Goal: Transaction & Acquisition: Subscribe to service/newsletter

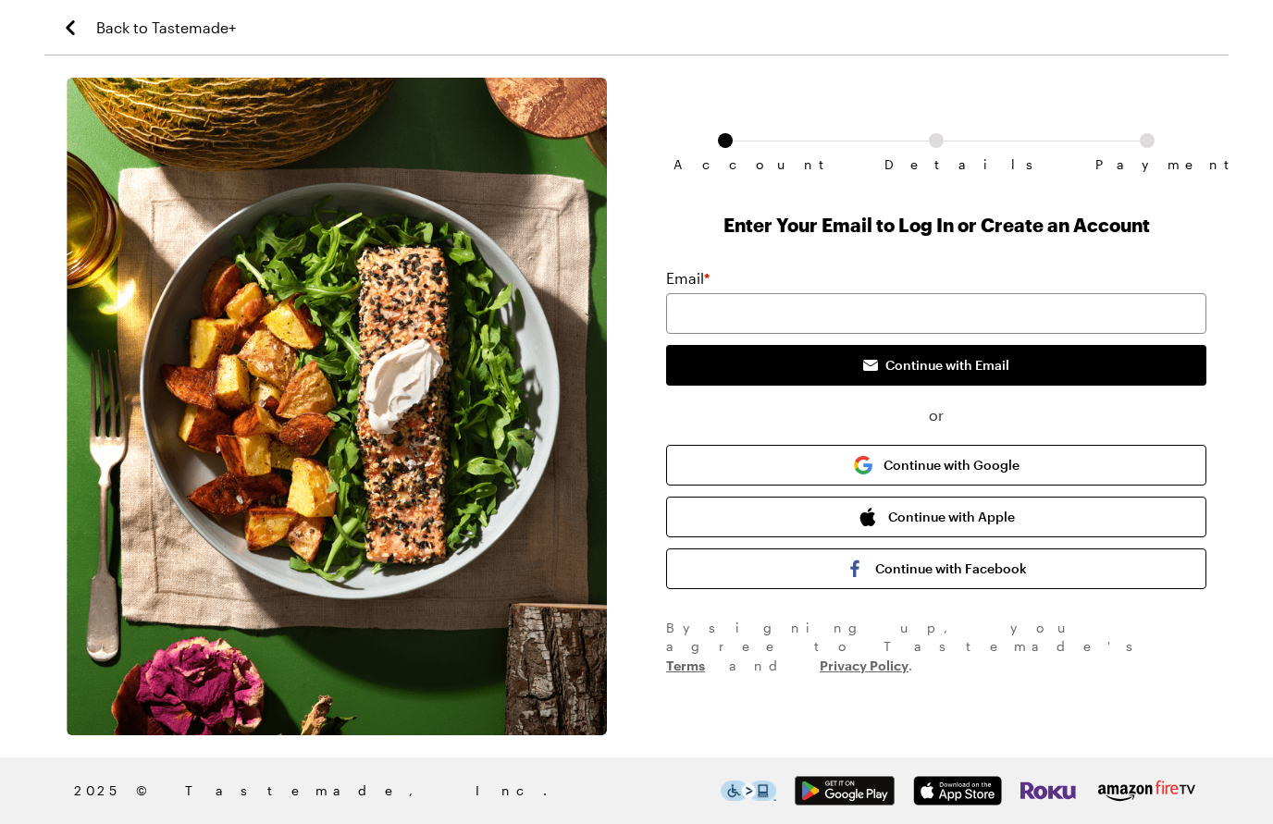
click at [1099, 499] on button "Continue with Apple" at bounding box center [936, 517] width 540 height 41
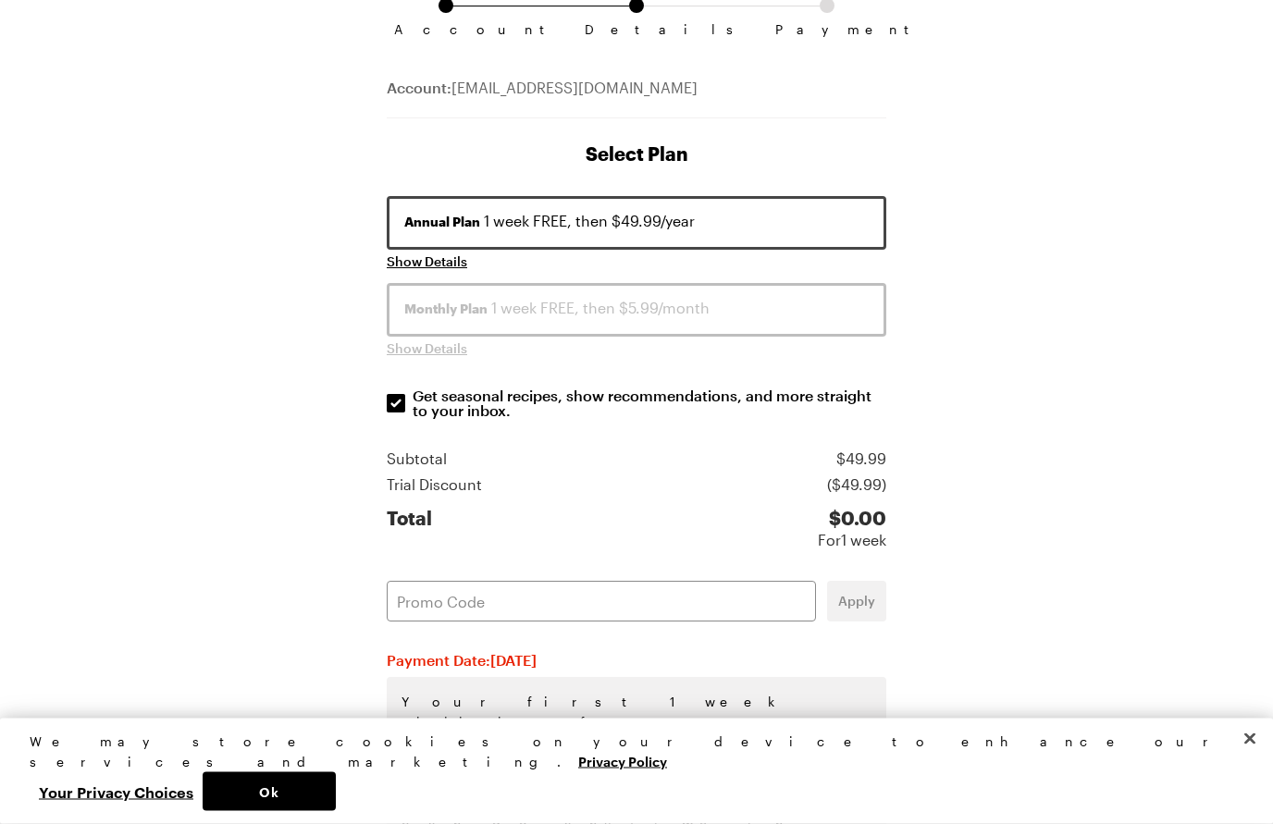
scroll to position [154, 0]
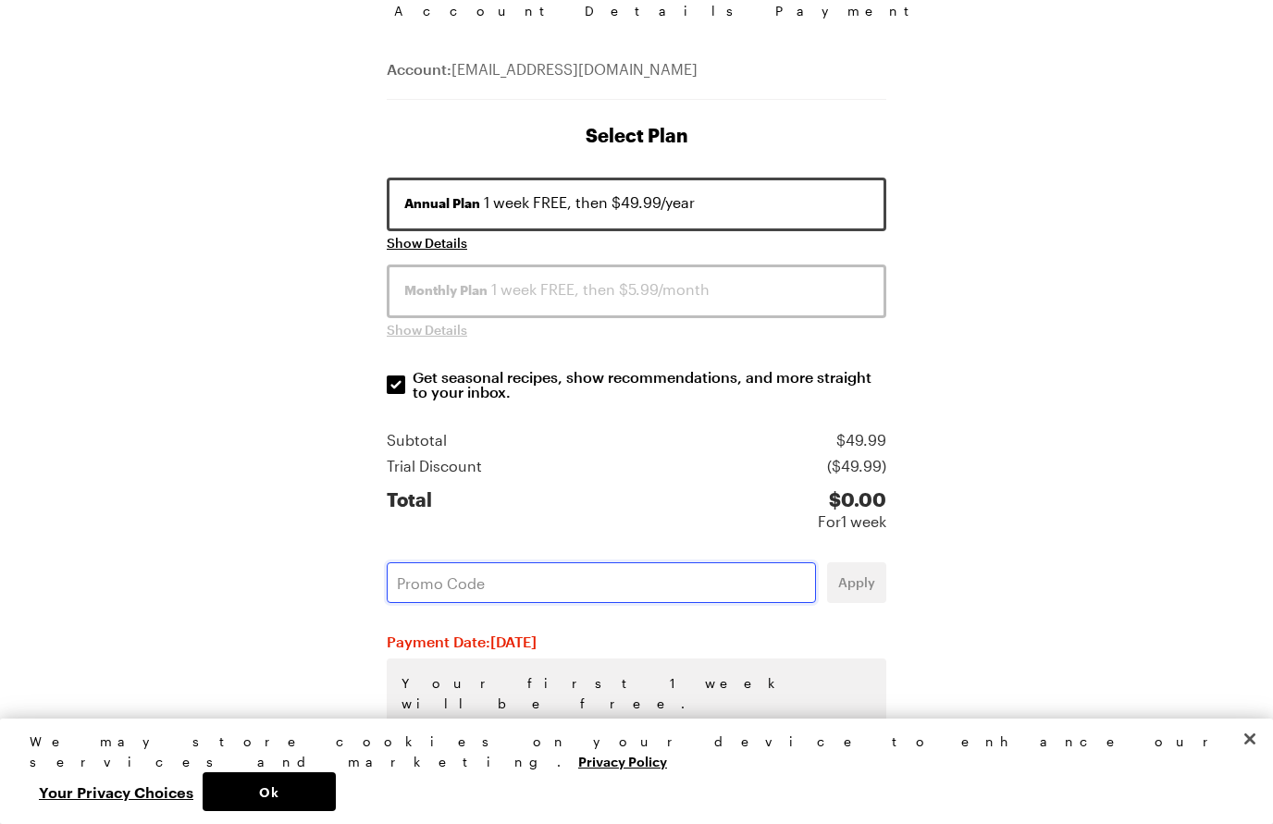
click at [480, 589] on input "text" at bounding box center [601, 582] width 429 height 41
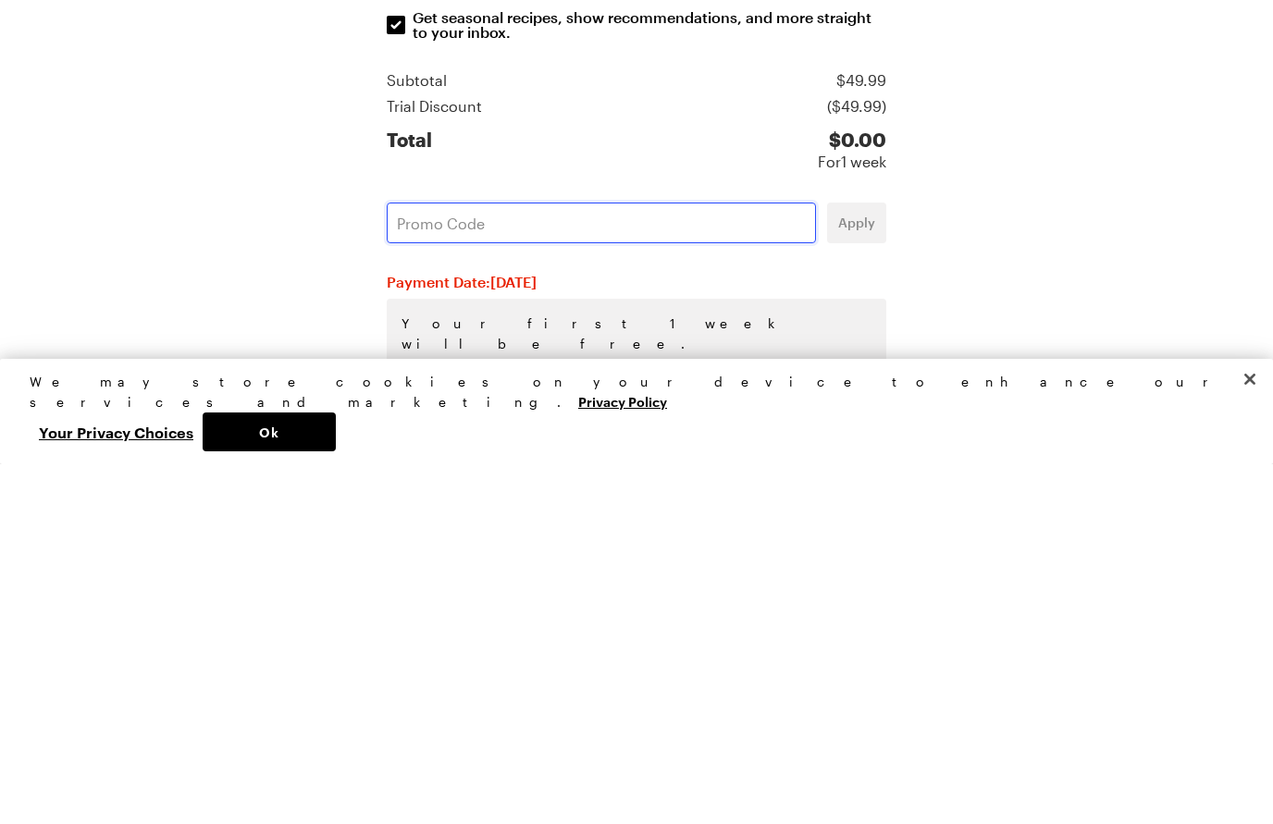
click at [442, 562] on input "text" at bounding box center [601, 582] width 429 height 41
paste input "GPMNTFIX"
type input "GPMNTFIX"
click at [863, 574] on span "Apply" at bounding box center [856, 583] width 37 height 19
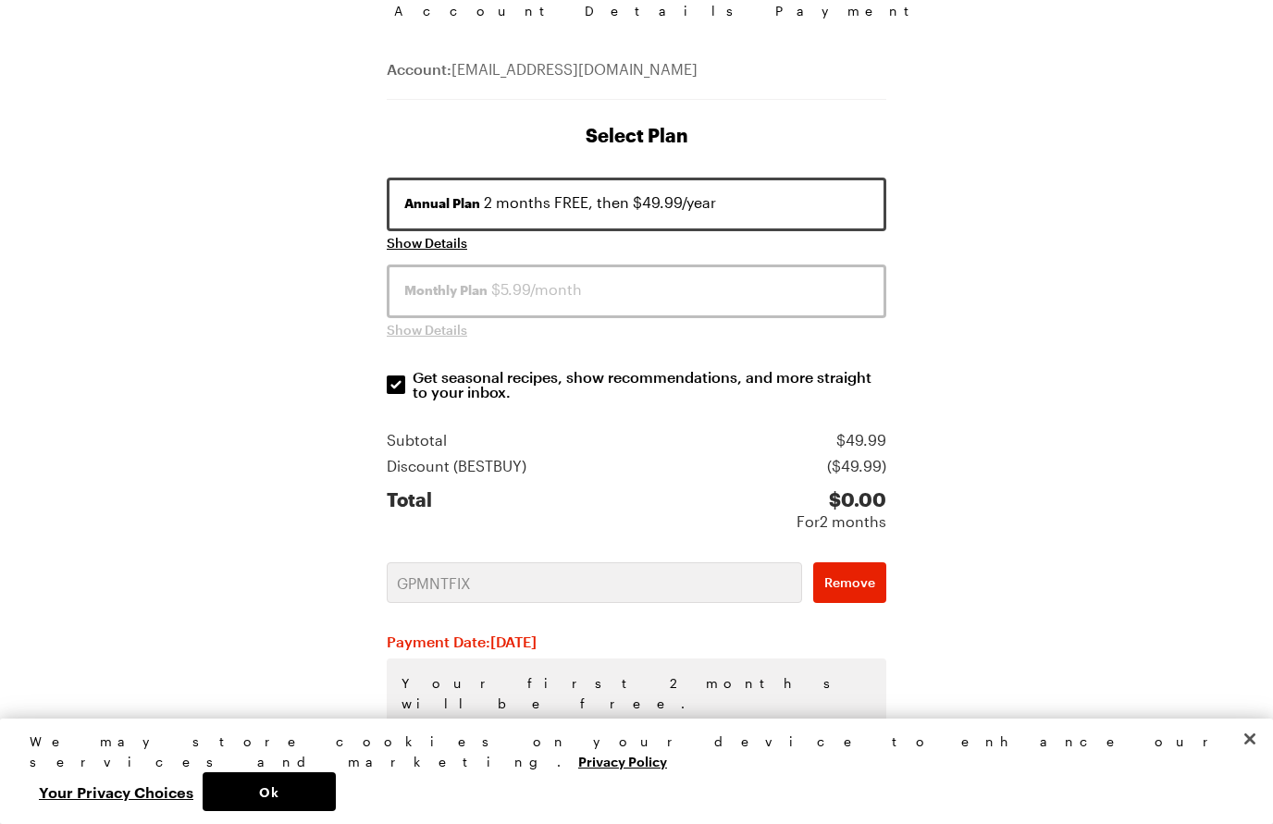
click at [336, 811] on button "Ok" at bounding box center [269, 791] width 133 height 39
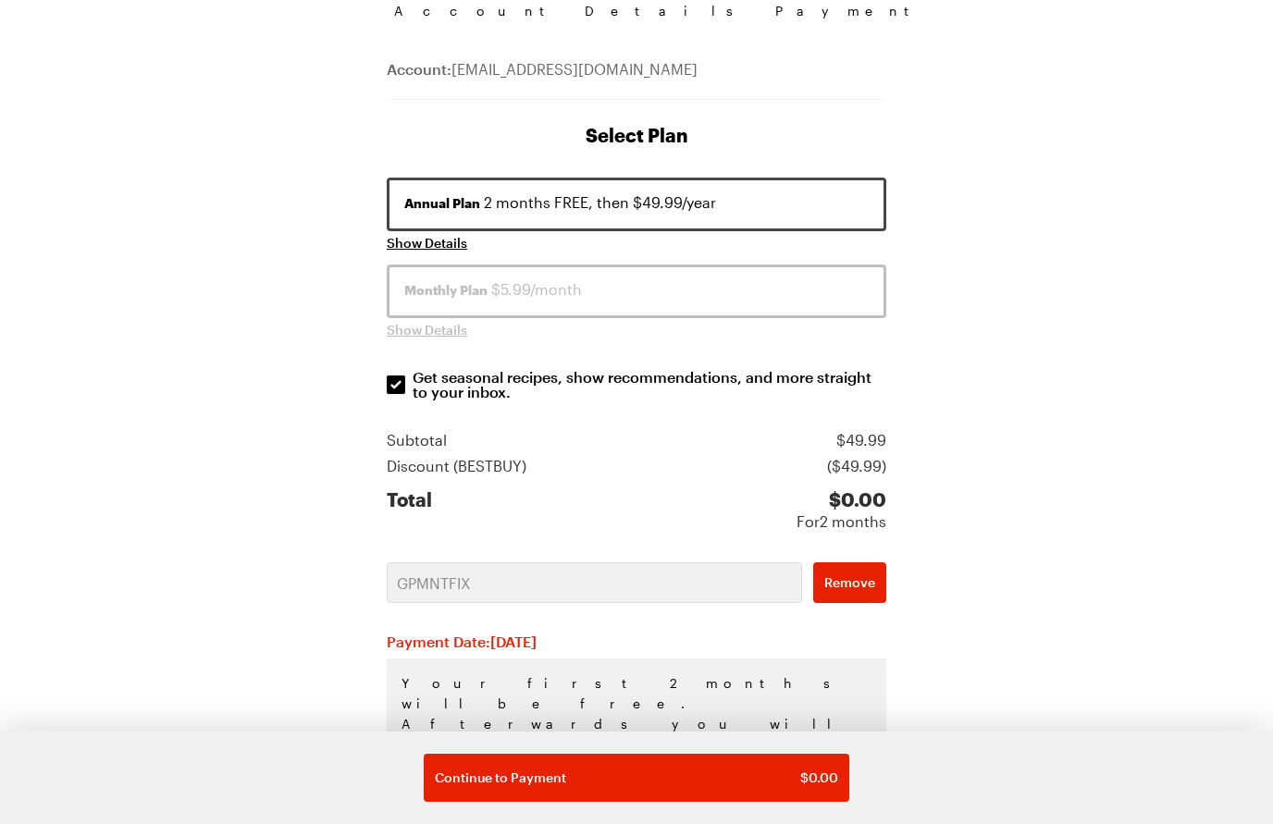
click at [726, 787] on div "Continue to Payment $ 0.00" at bounding box center [636, 778] width 403 height 19
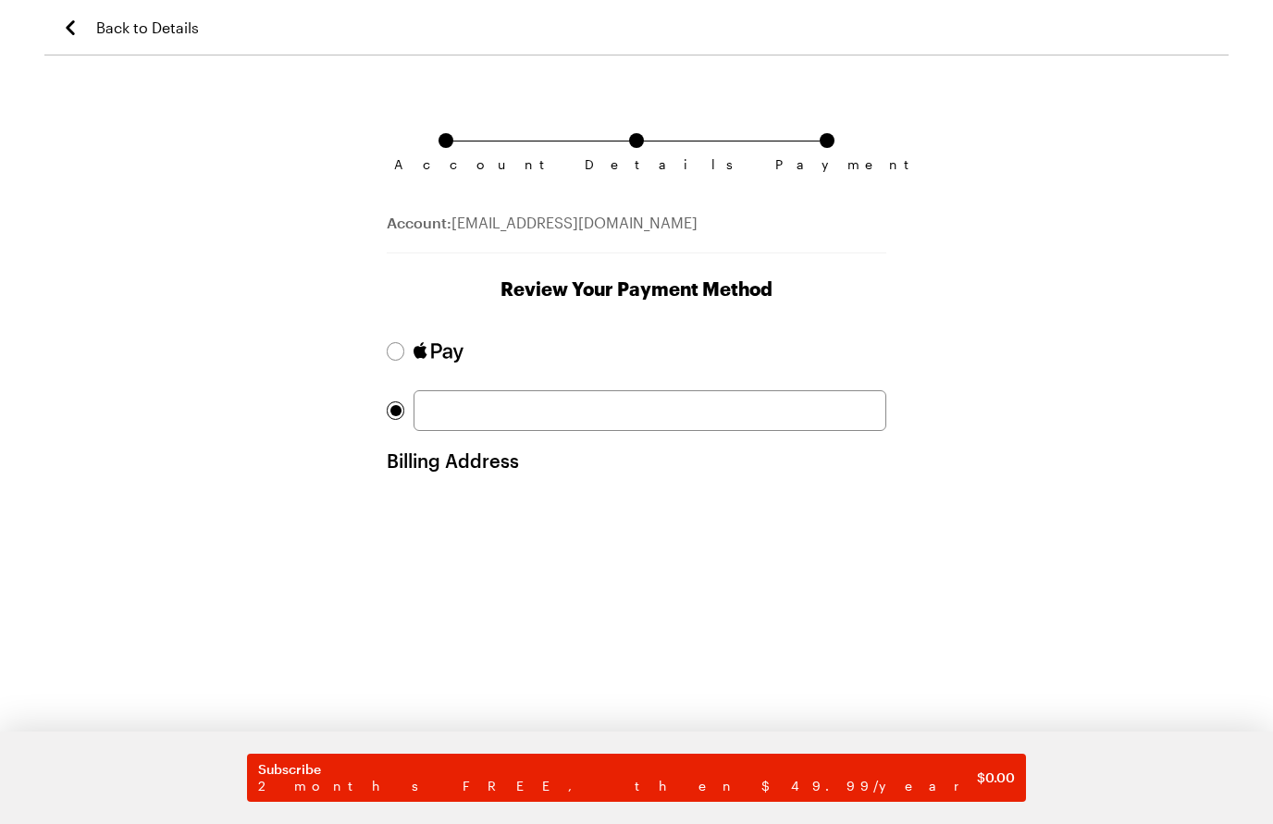
scroll to position [154, 0]
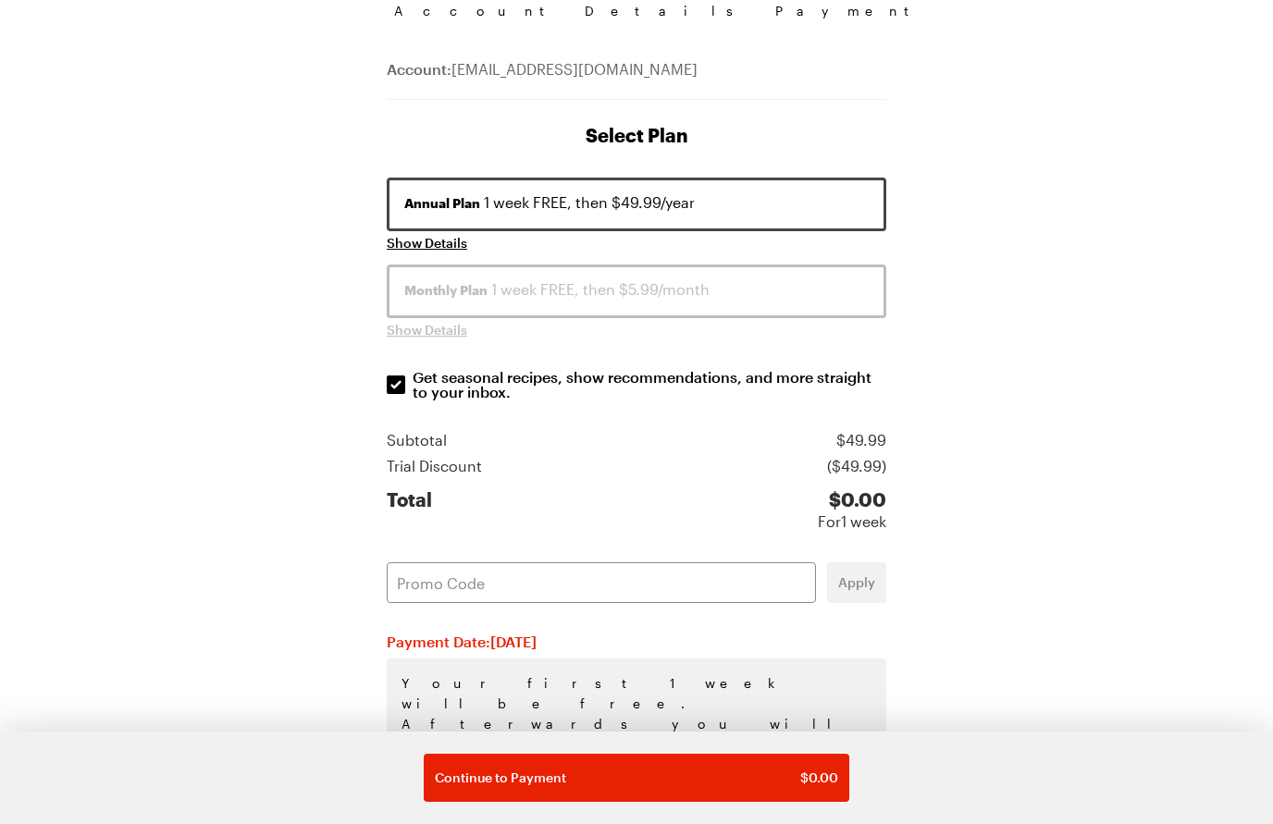
click at [641, 290] on div "Monthly Plan 1 week FREE, then $5.99/month" at bounding box center [636, 289] width 464 height 22
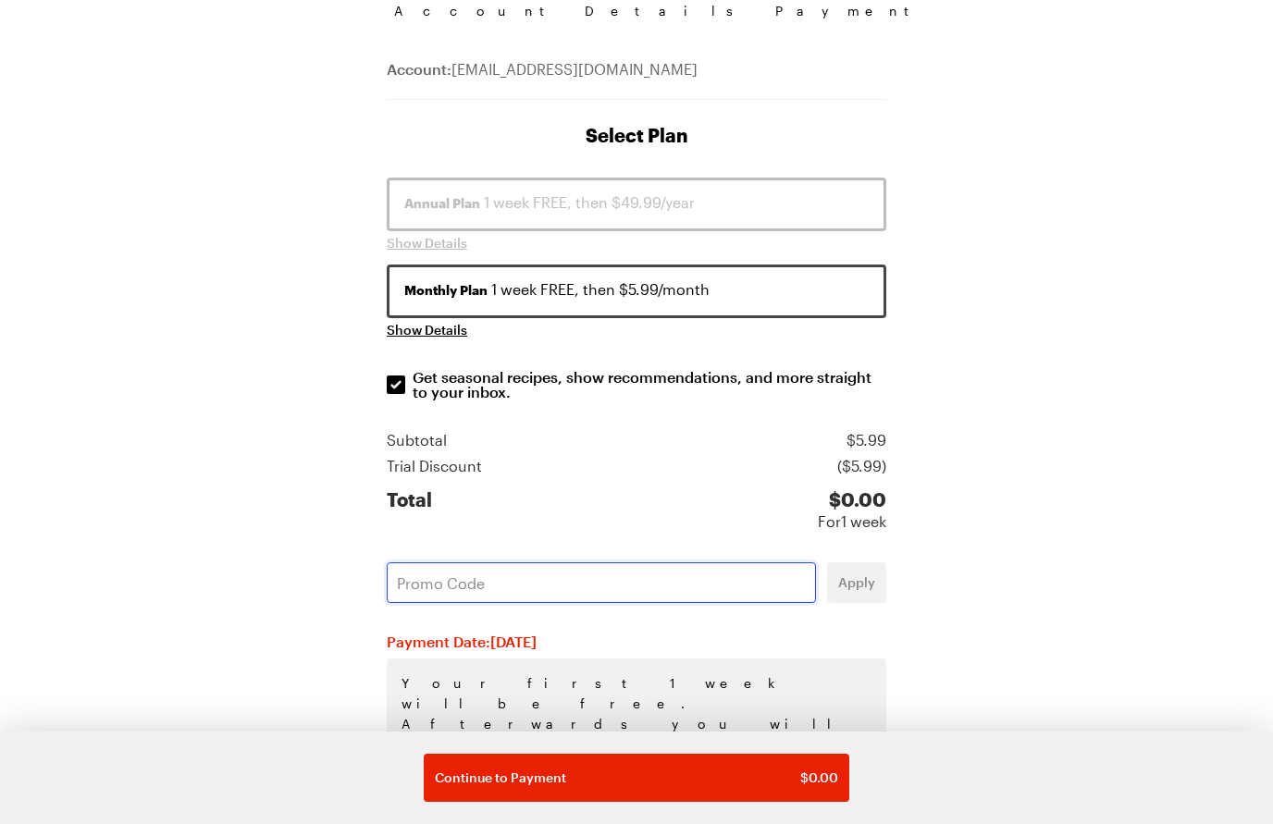
click at [506, 571] on input "text" at bounding box center [601, 582] width 429 height 41
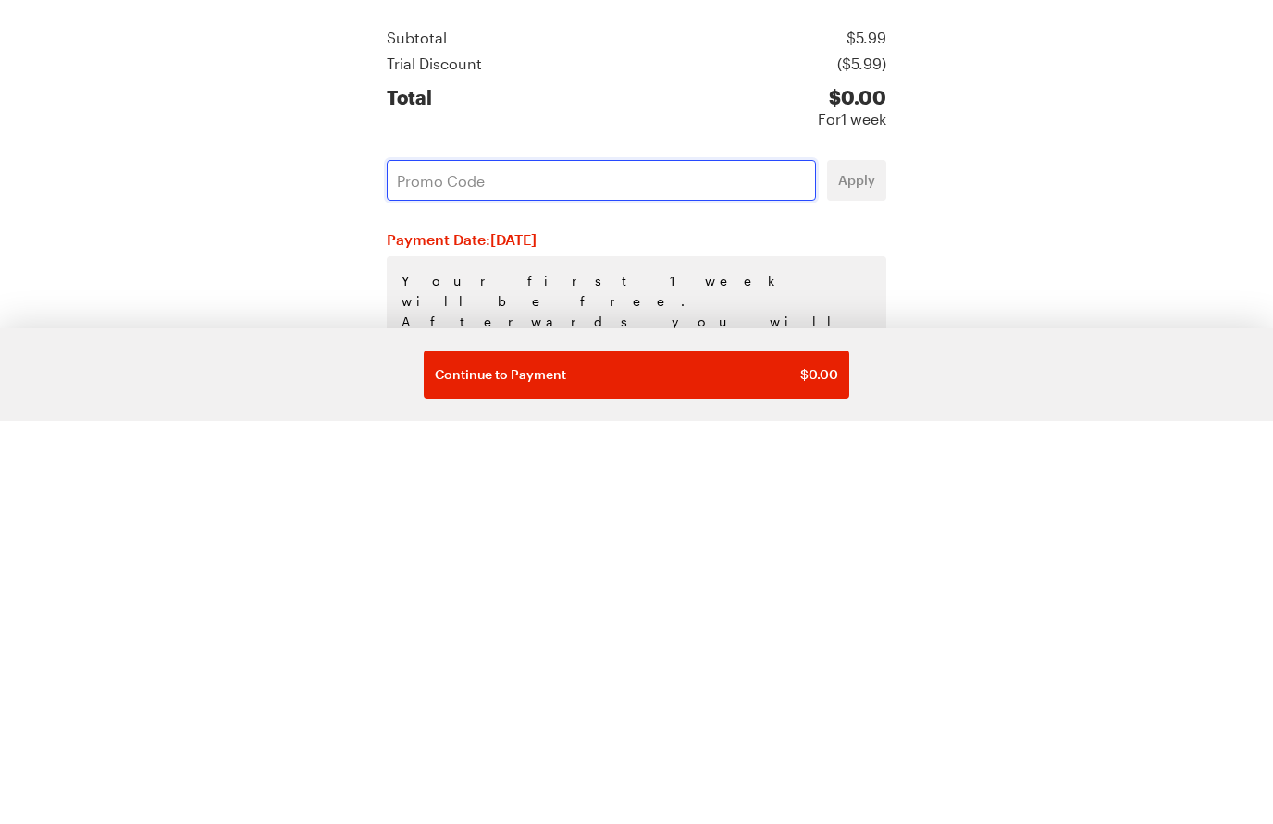
click at [450, 563] on input "text" at bounding box center [601, 583] width 429 height 41
paste input "GPMNTFIX"
type input "GPMNTFIX"
click at [870, 574] on span "Apply" at bounding box center [856, 583] width 37 height 19
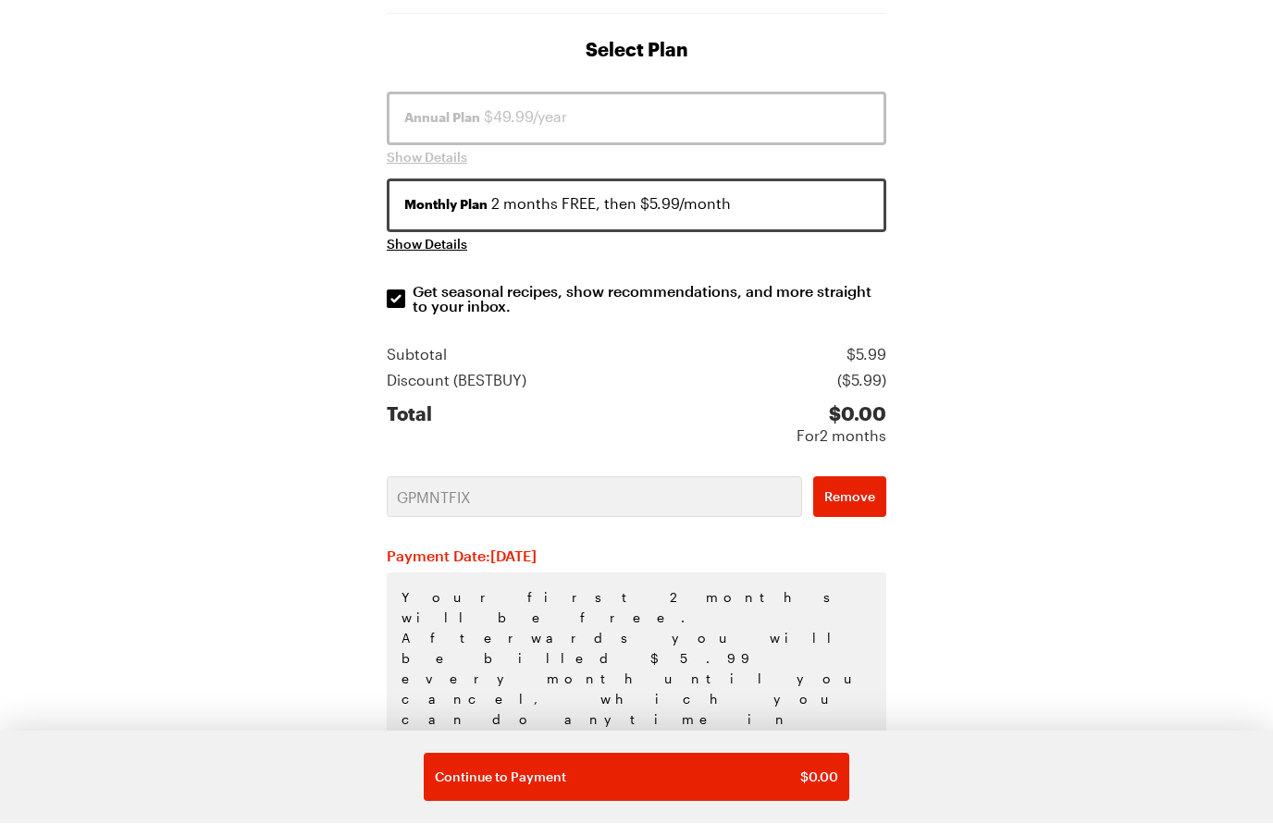
click at [529, 614] on p "Your first 2 months will be free. Afterwards you will be billed $5.99 every mon…" at bounding box center [637, 690] width 500 height 233
click at [1224, 181] on div "Account Details Payment Account: [EMAIL_ADDRESS][DOMAIN_NAME] Select Plan Annua…" at bounding box center [636, 430] width 1184 height 1183
click at [667, 791] on button "Continue to Payment $ 0.00" at bounding box center [637, 778] width 426 height 48
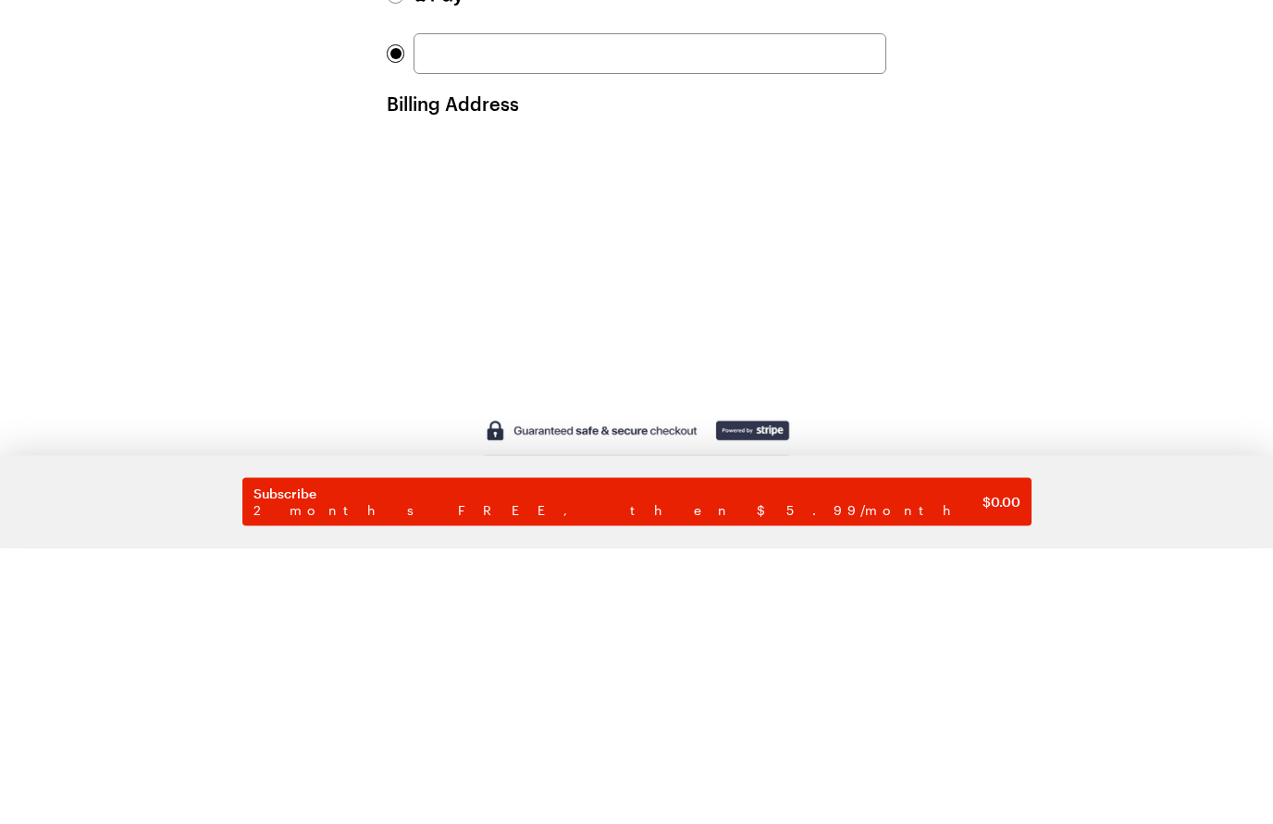
scroll to position [190, 0]
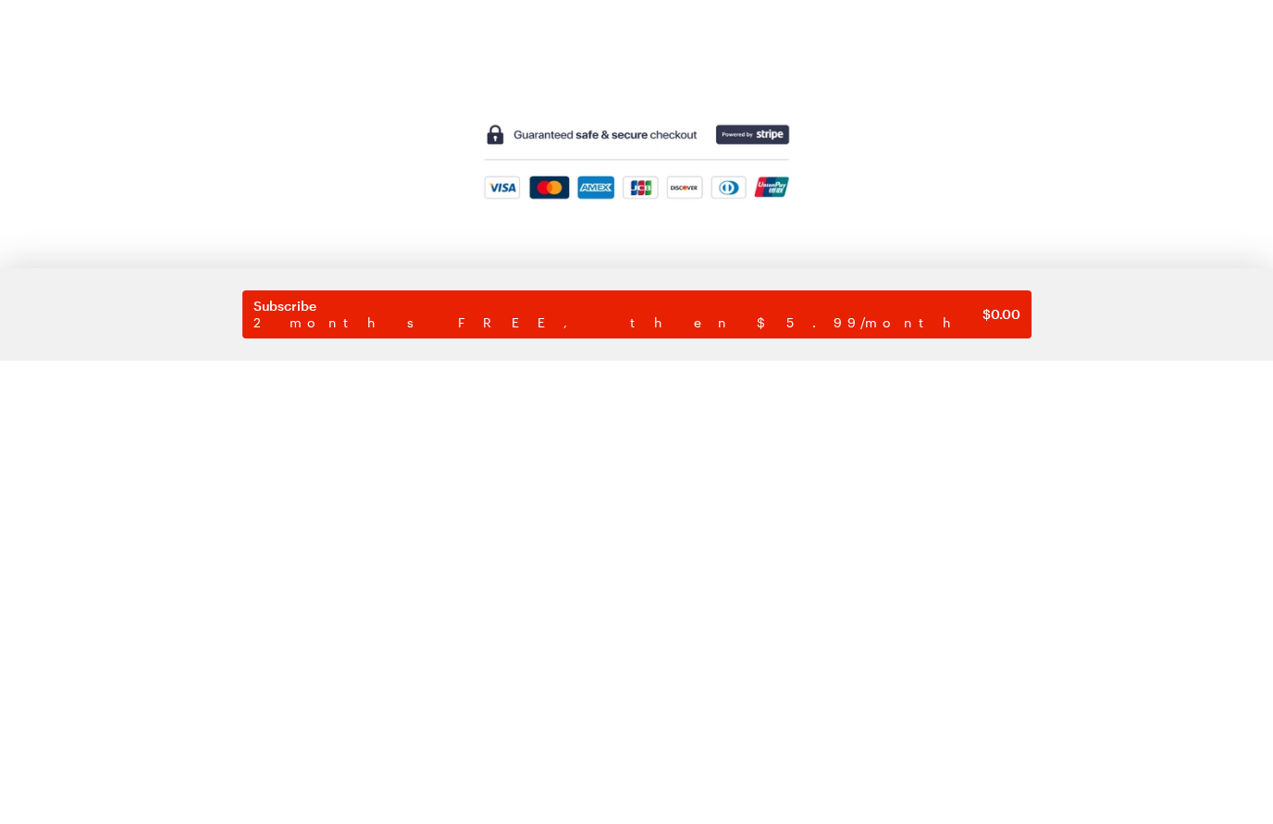
click at [637, 778] on span "2 months FREE, then $5.99/month" at bounding box center [617, 786] width 729 height 17
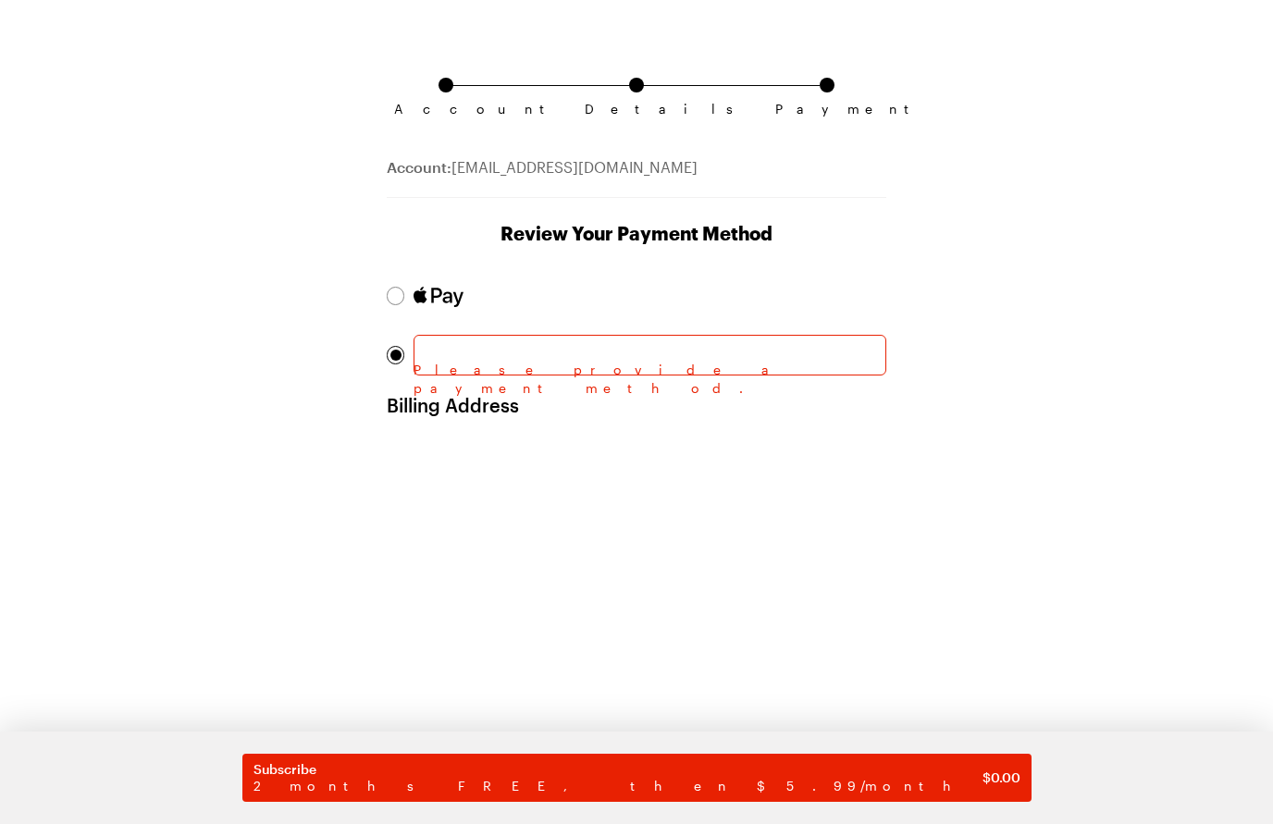
scroll to position [37, 0]
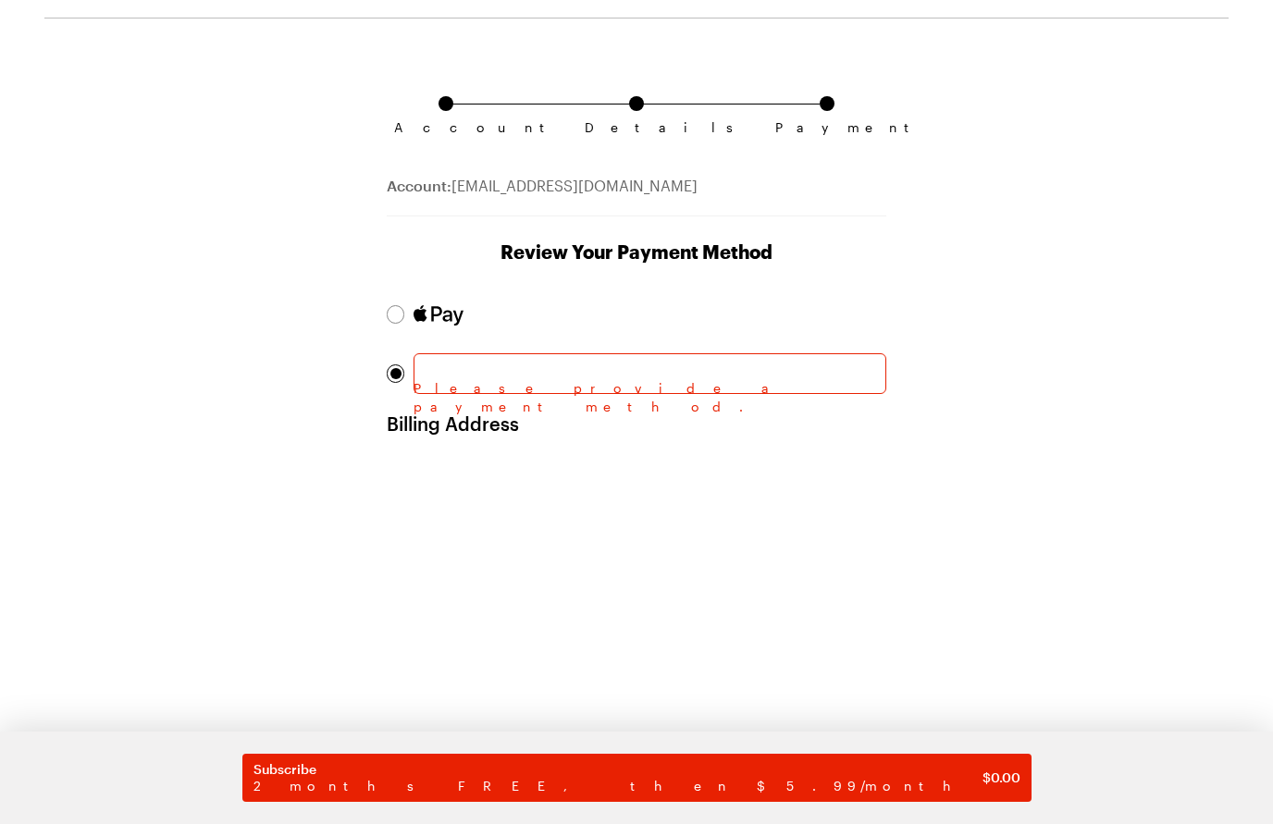
click at [635, 360] on div at bounding box center [649, 373] width 473 height 41
click at [613, 354] on div at bounding box center [649, 373] width 473 height 41
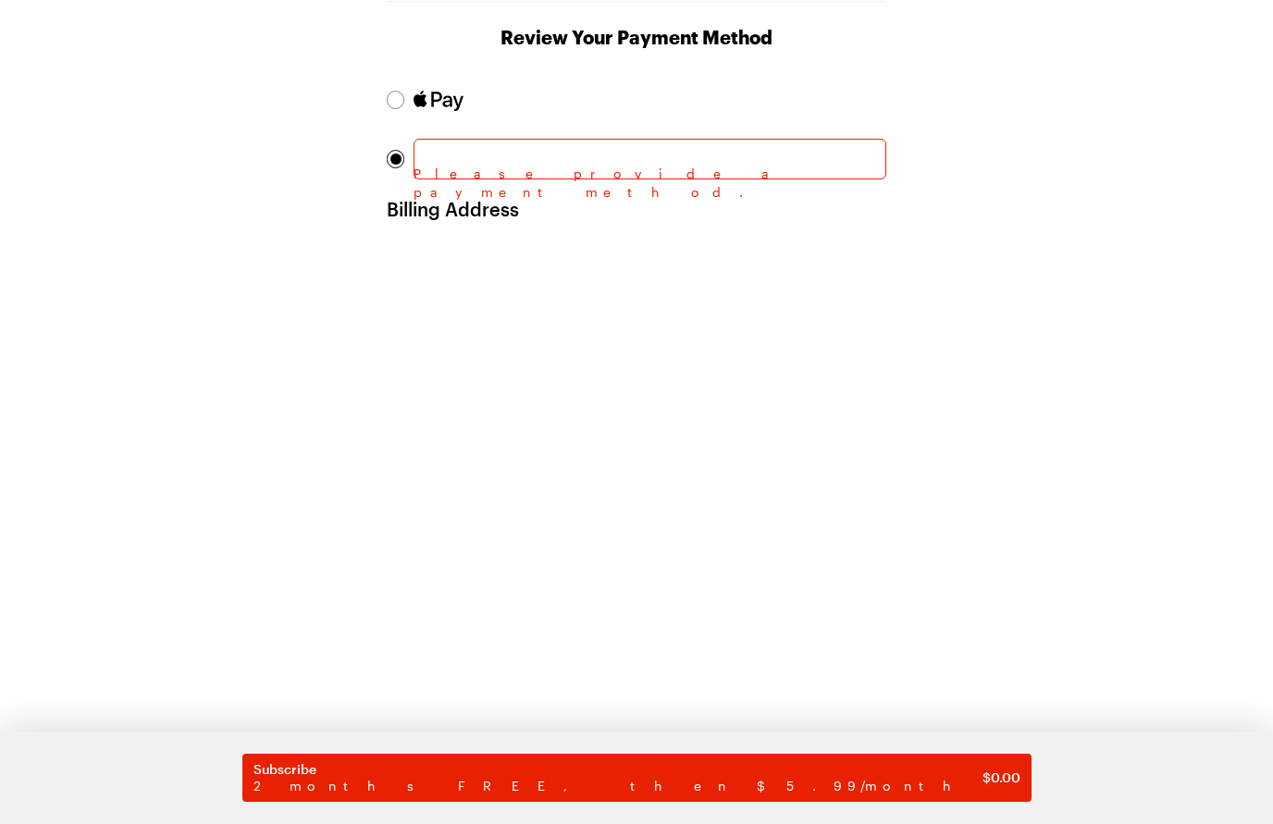
scroll to position [236, 0]
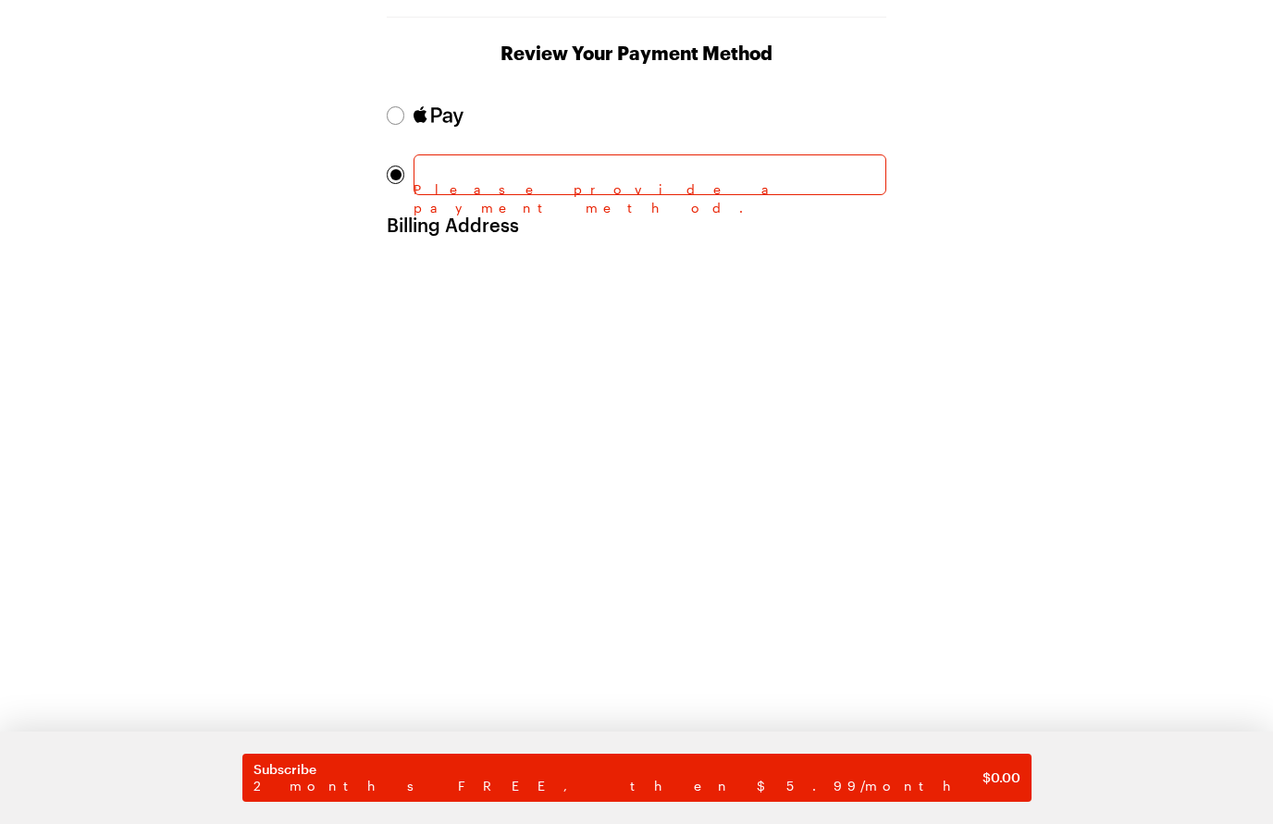
click at [399, 120] on div at bounding box center [396, 115] width 18 height 19
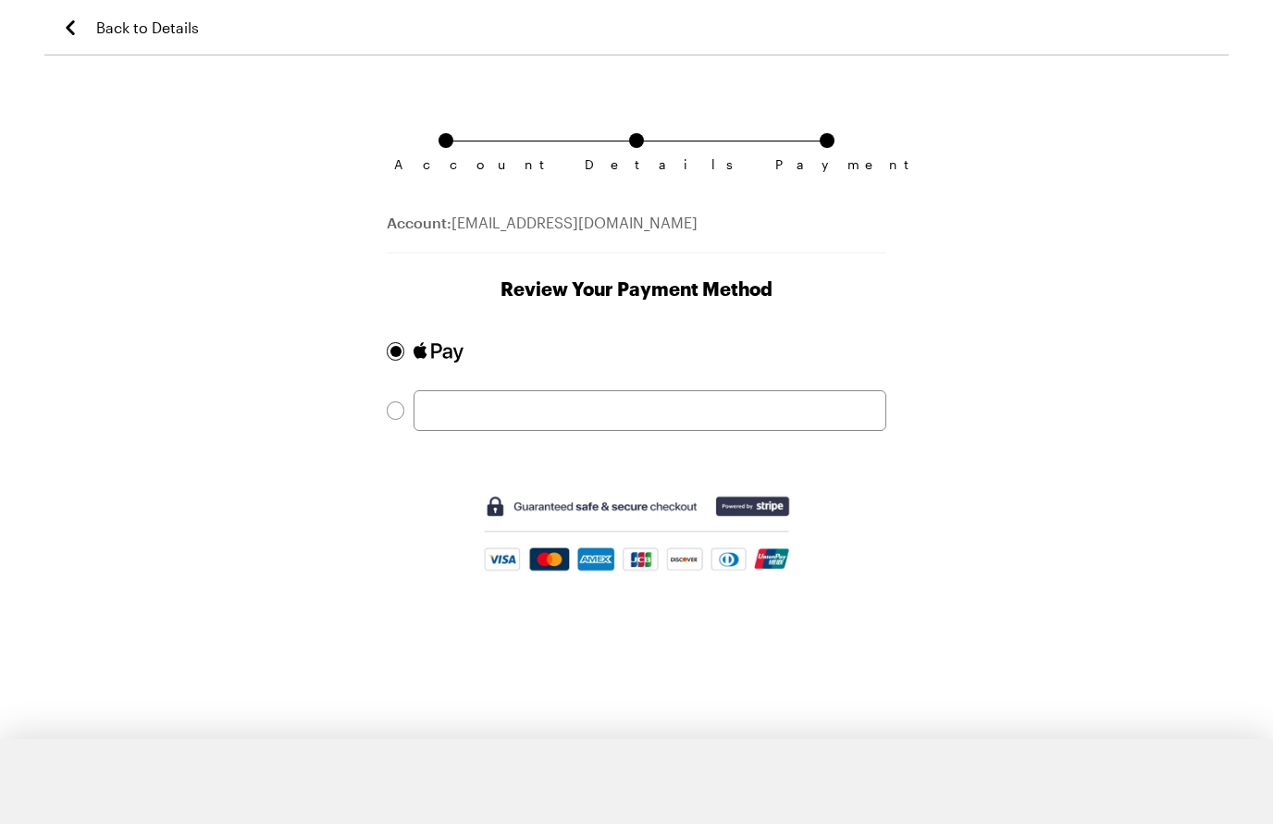
click at [641, 138] on span "Subscription checkout form navigation" at bounding box center [636, 140] width 15 height 15
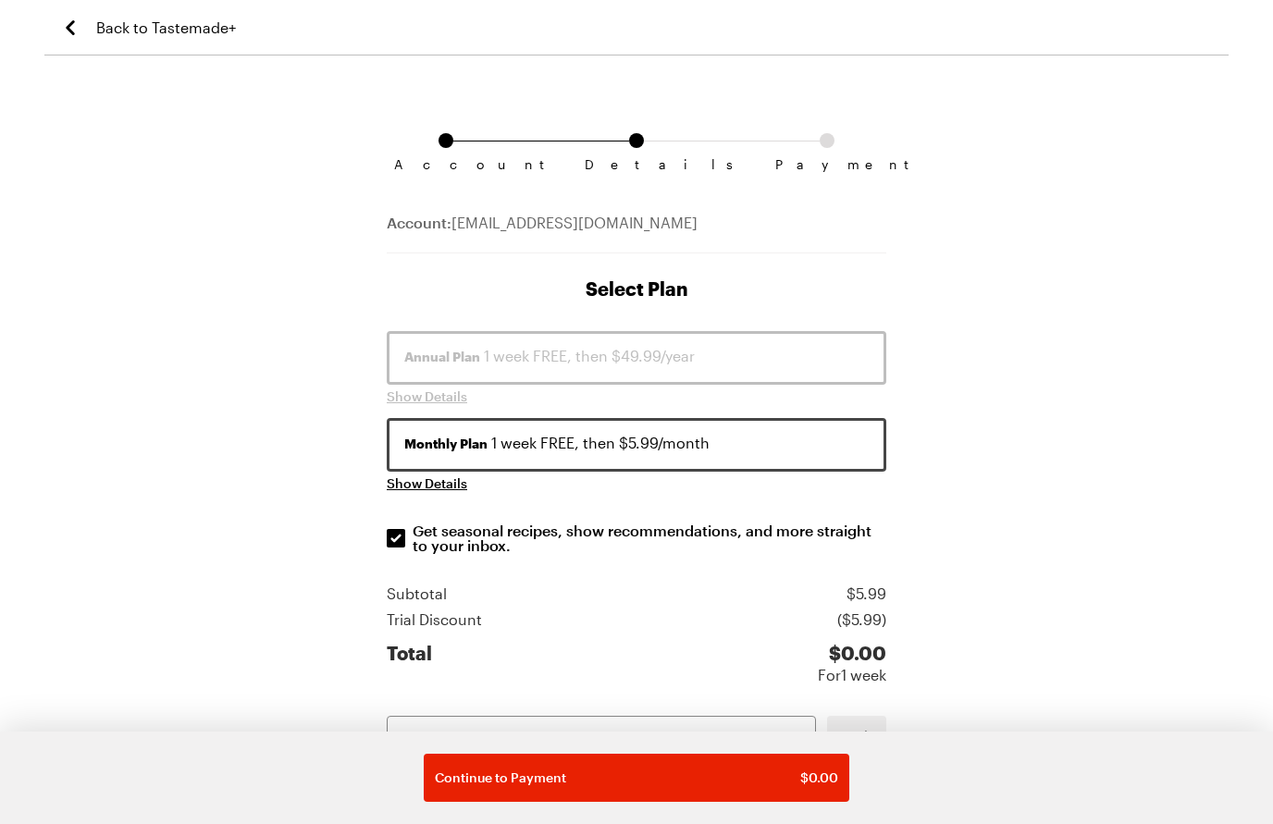
click at [640, 157] on span "Details" at bounding box center [637, 164] width 104 height 15
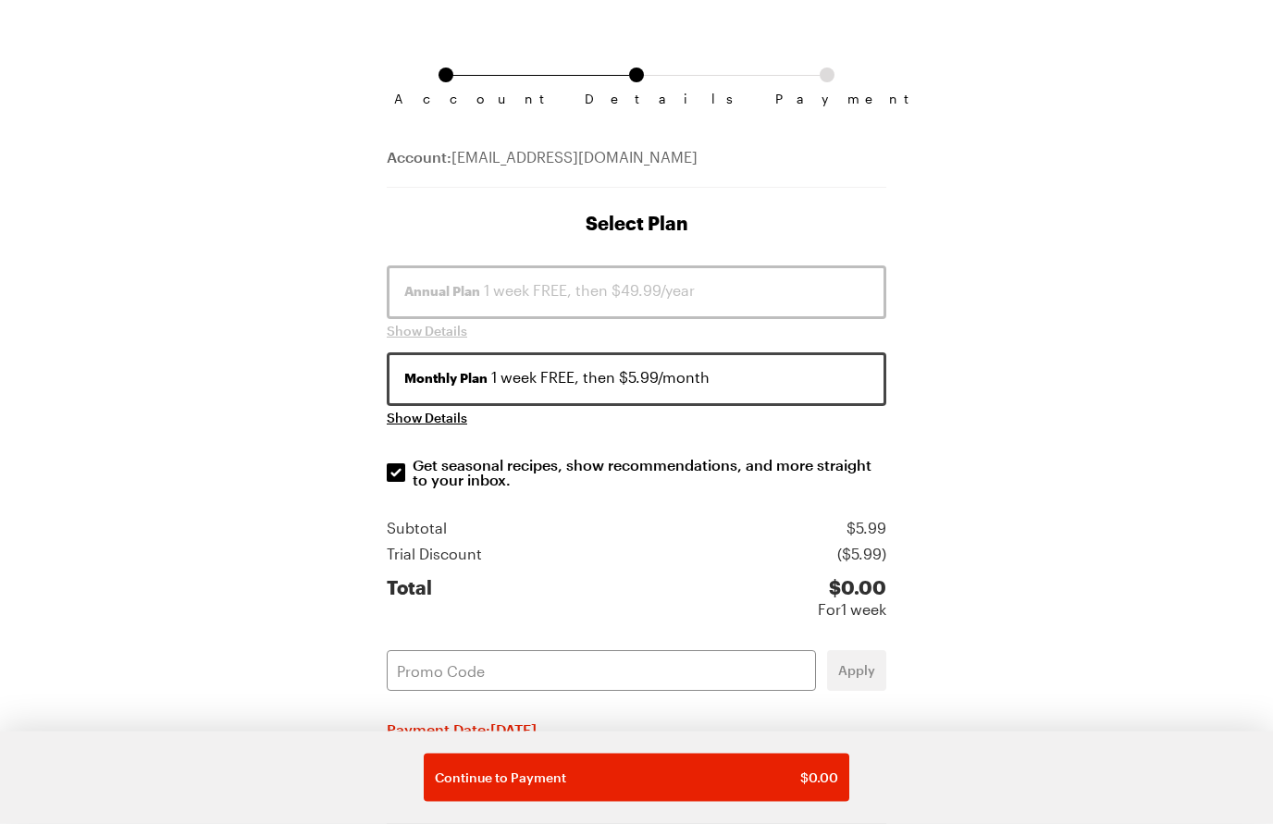
scroll to position [154, 0]
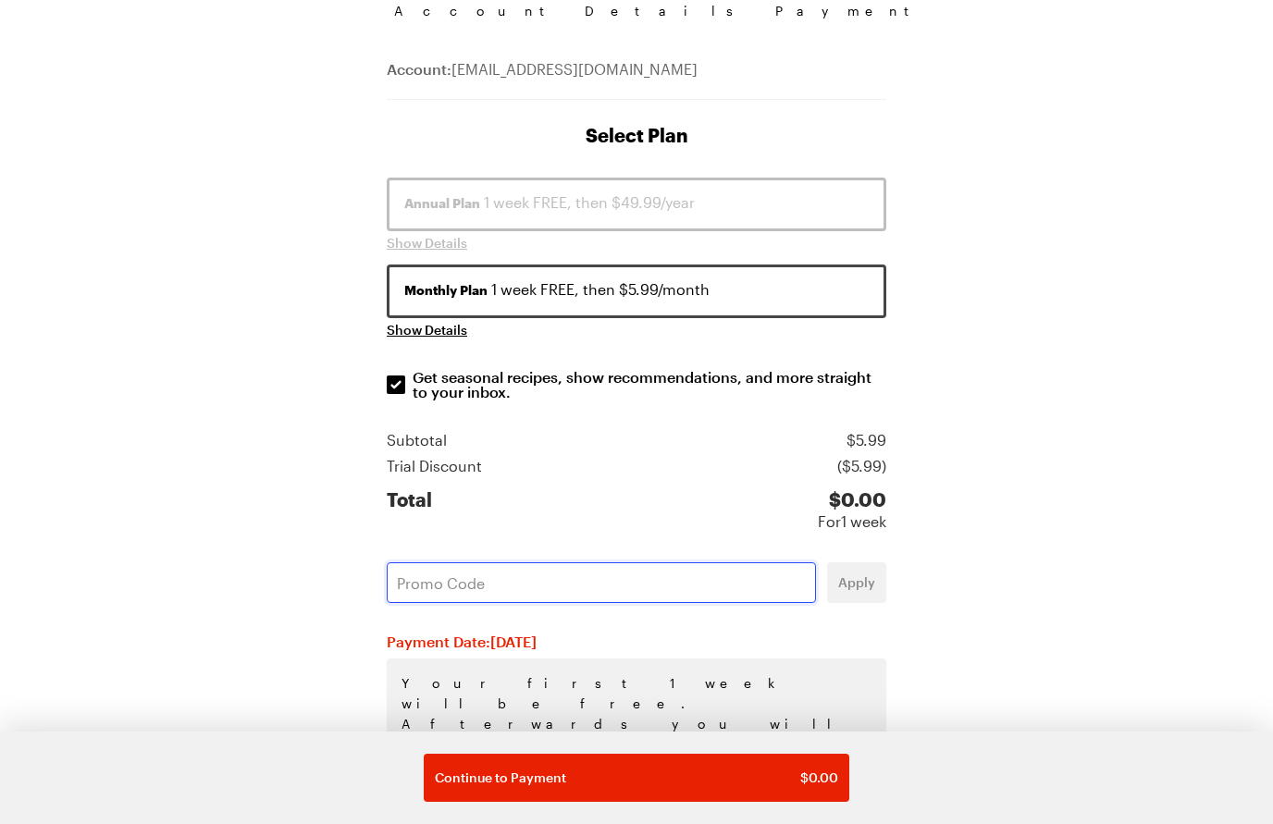
click at [465, 590] on input "text" at bounding box center [601, 582] width 429 height 41
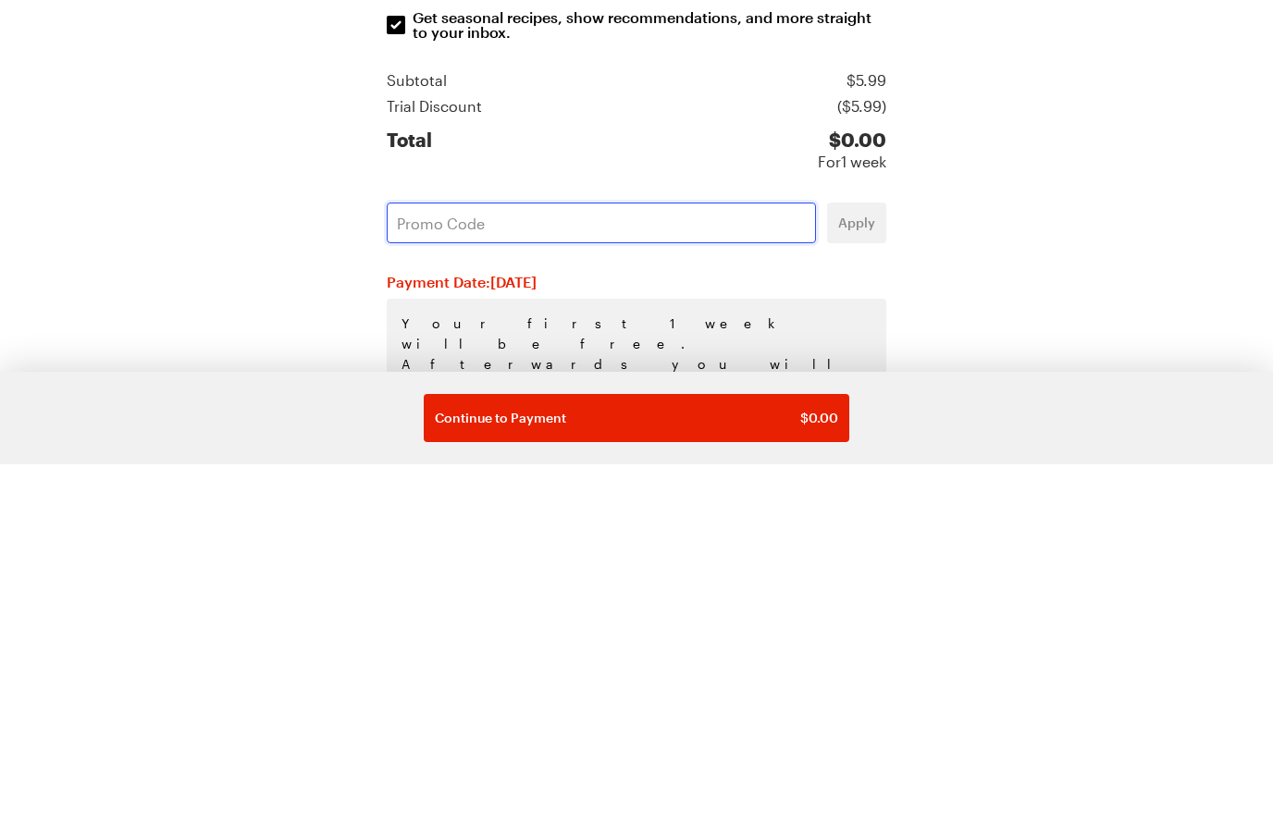
click at [434, 562] on input "text" at bounding box center [601, 582] width 429 height 41
paste input "GPMNTFIX"
type input "GPMNTFIX"
click at [869, 562] on button "Apply" at bounding box center [856, 582] width 59 height 41
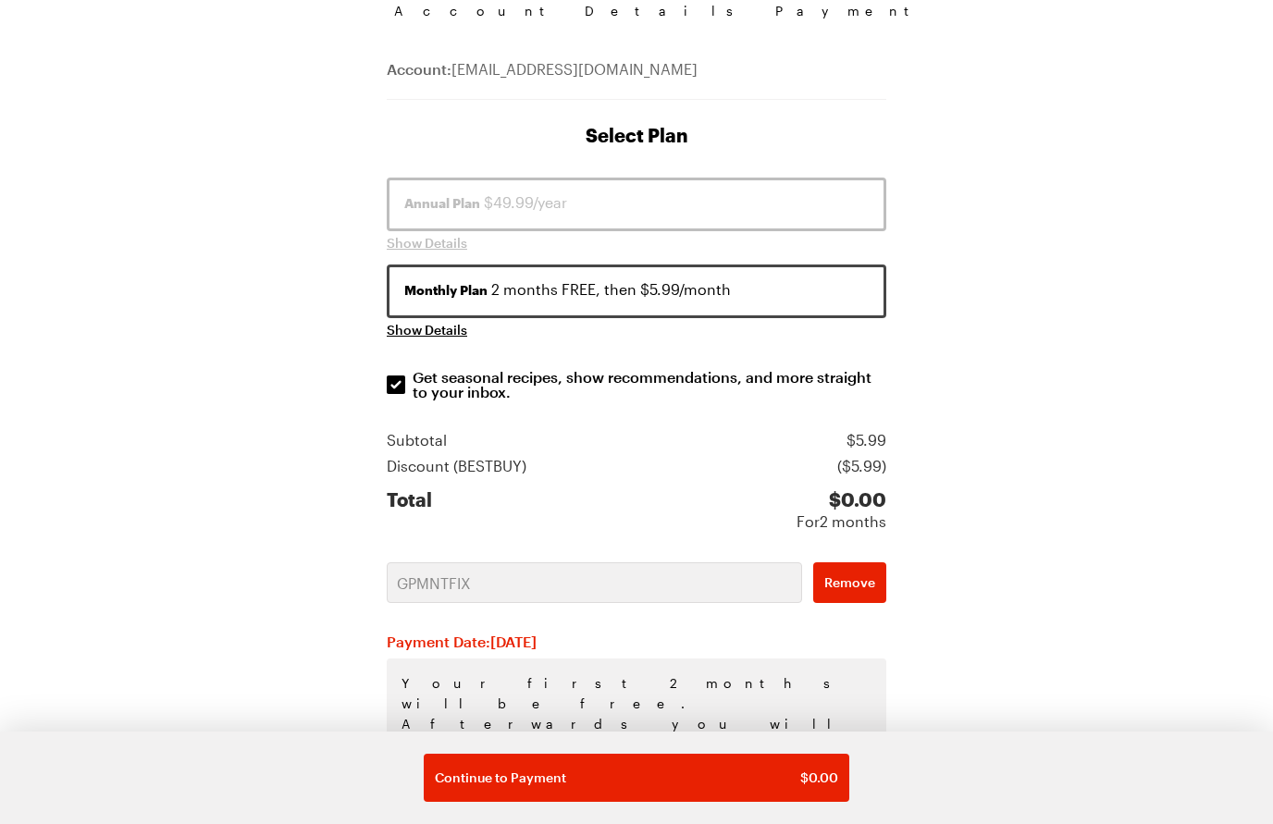
click at [808, 787] on span "$ 0.00" at bounding box center [819, 778] width 38 height 19
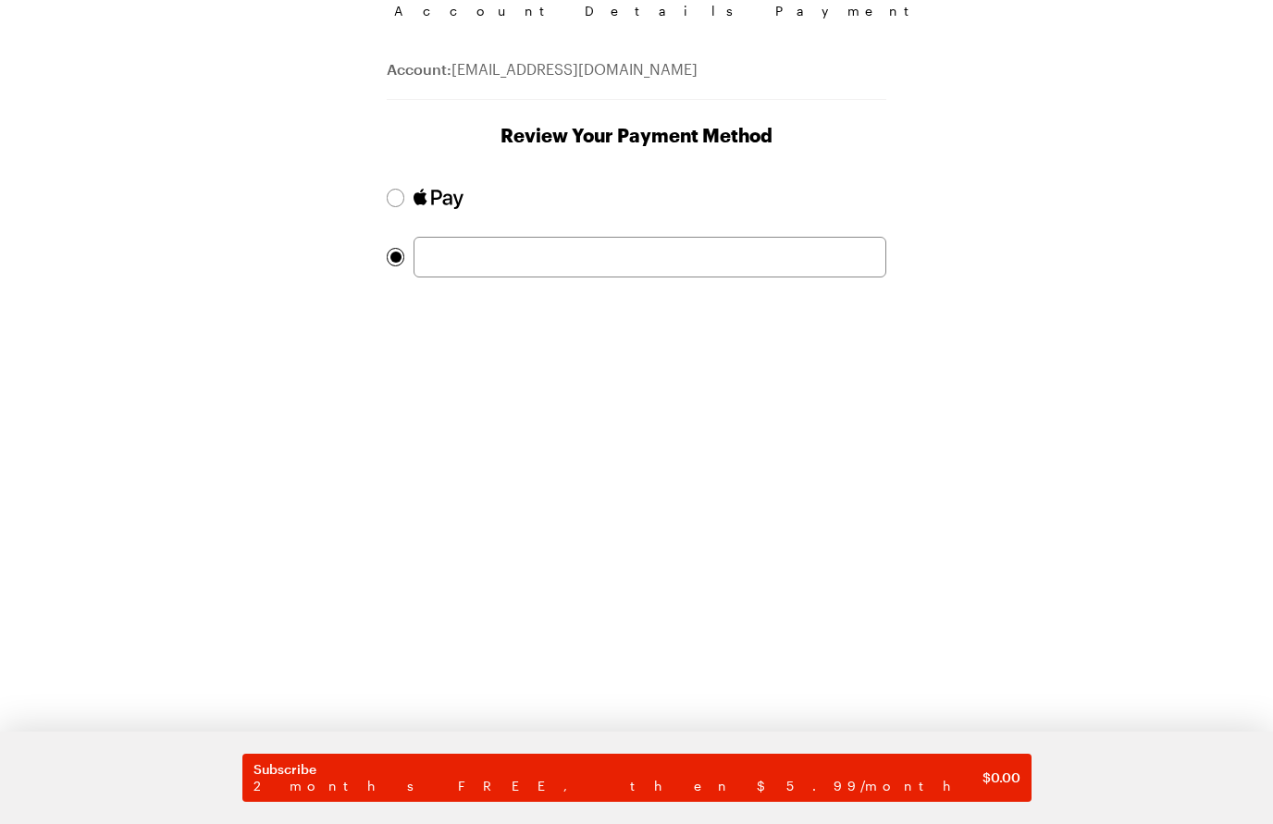
scroll to position [98, 0]
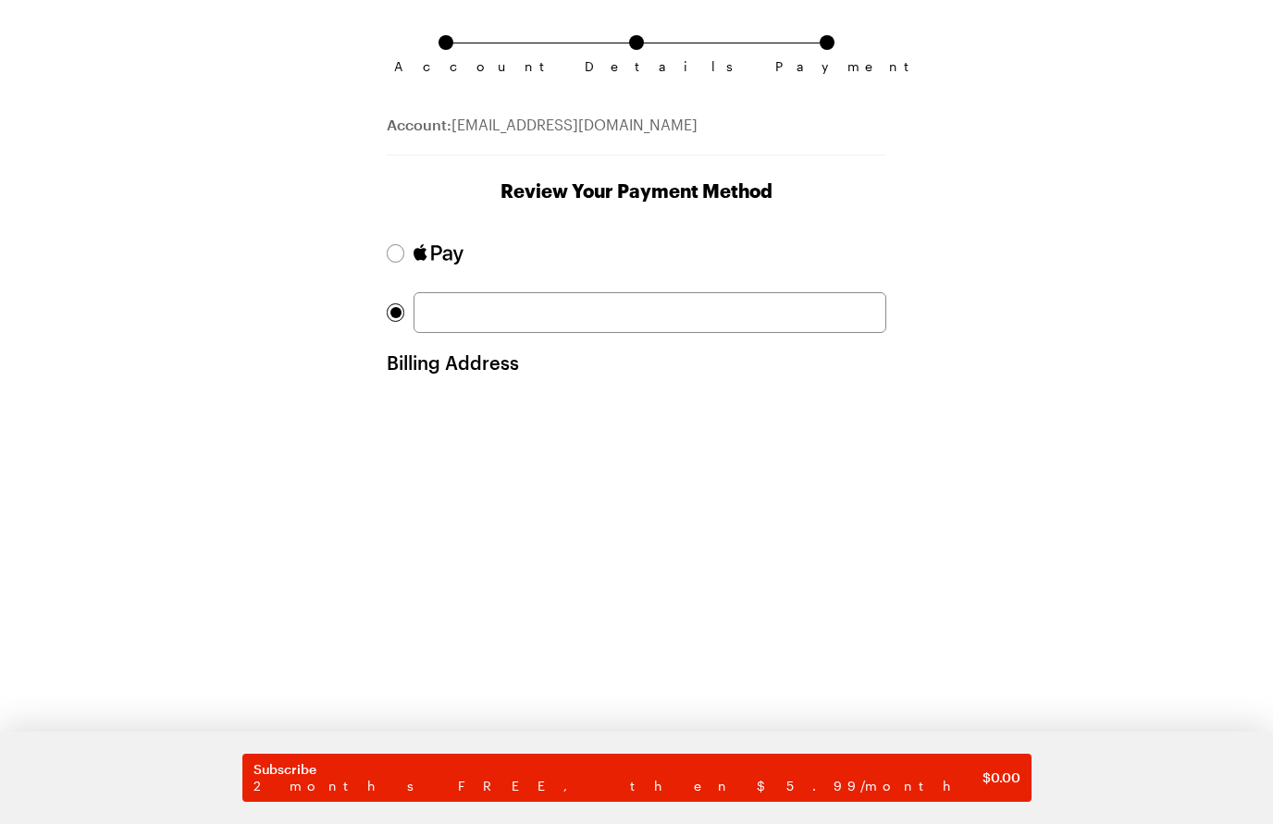
click at [389, 251] on div at bounding box center [396, 253] width 18 height 19
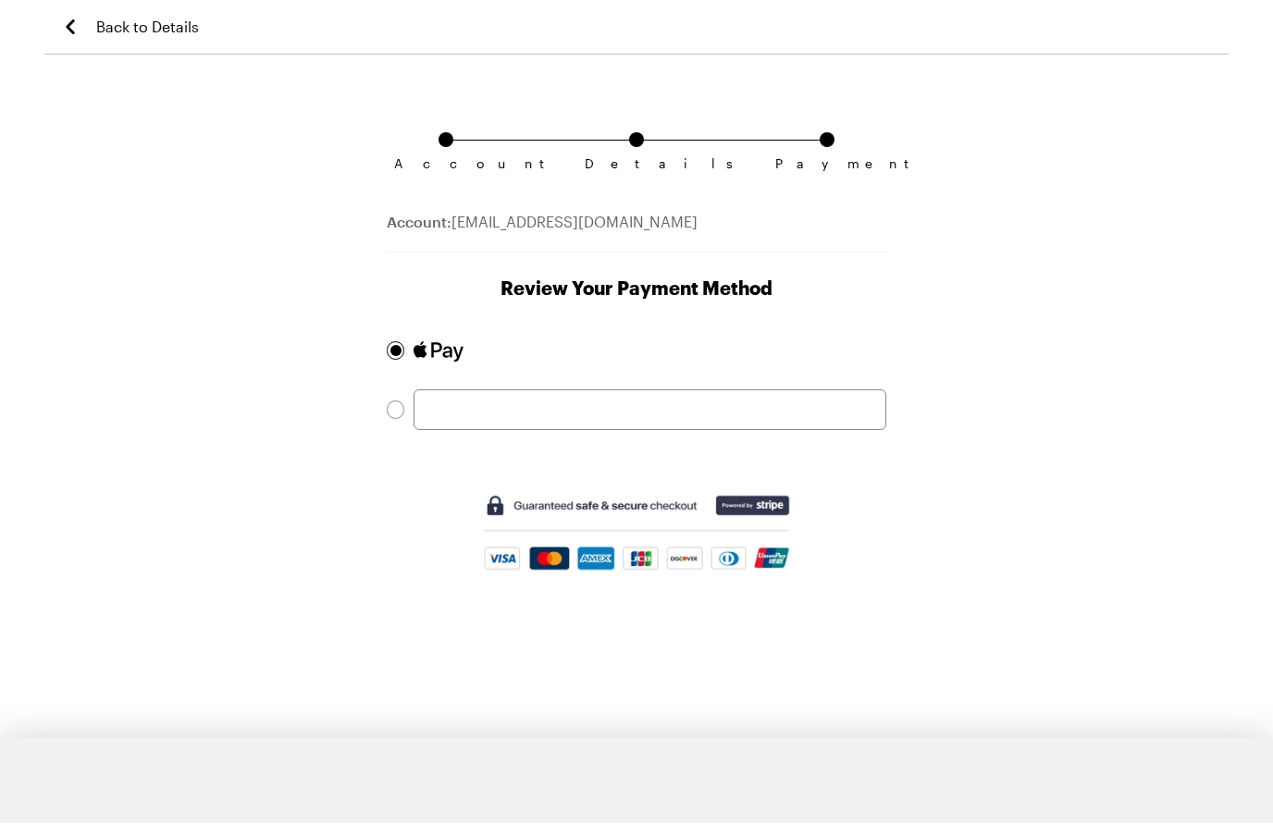
click at [61, 22] on icon "Back to Details" at bounding box center [70, 28] width 22 height 22
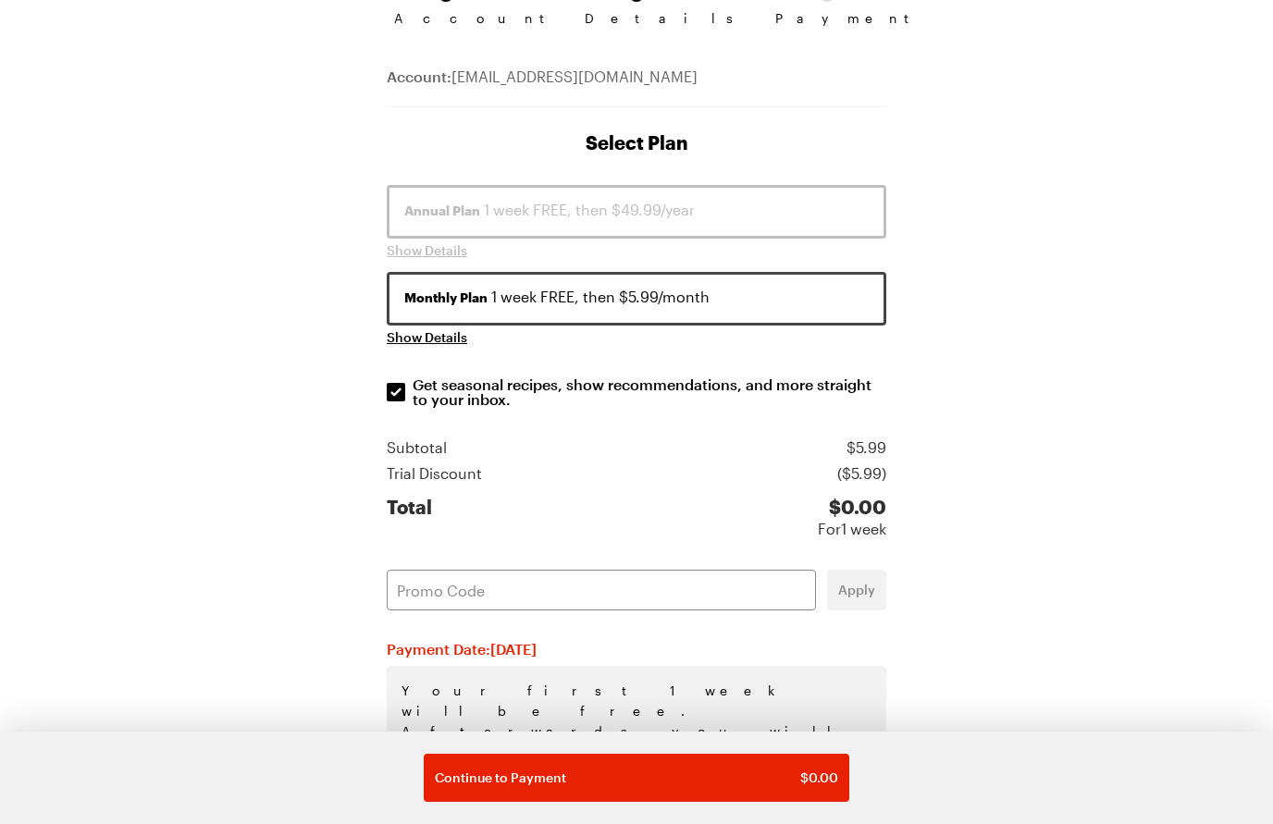
scroll to position [154, 0]
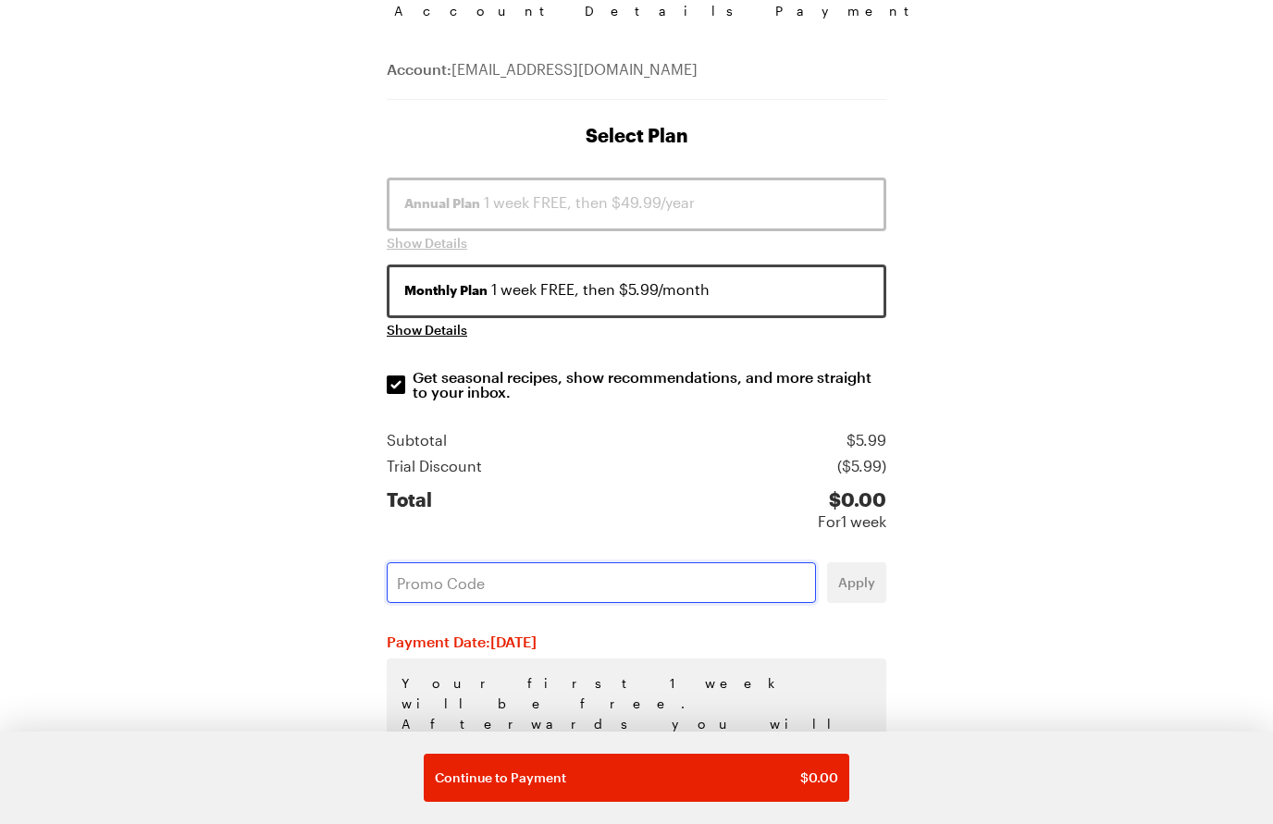
click at [416, 584] on input "text" at bounding box center [601, 582] width 429 height 41
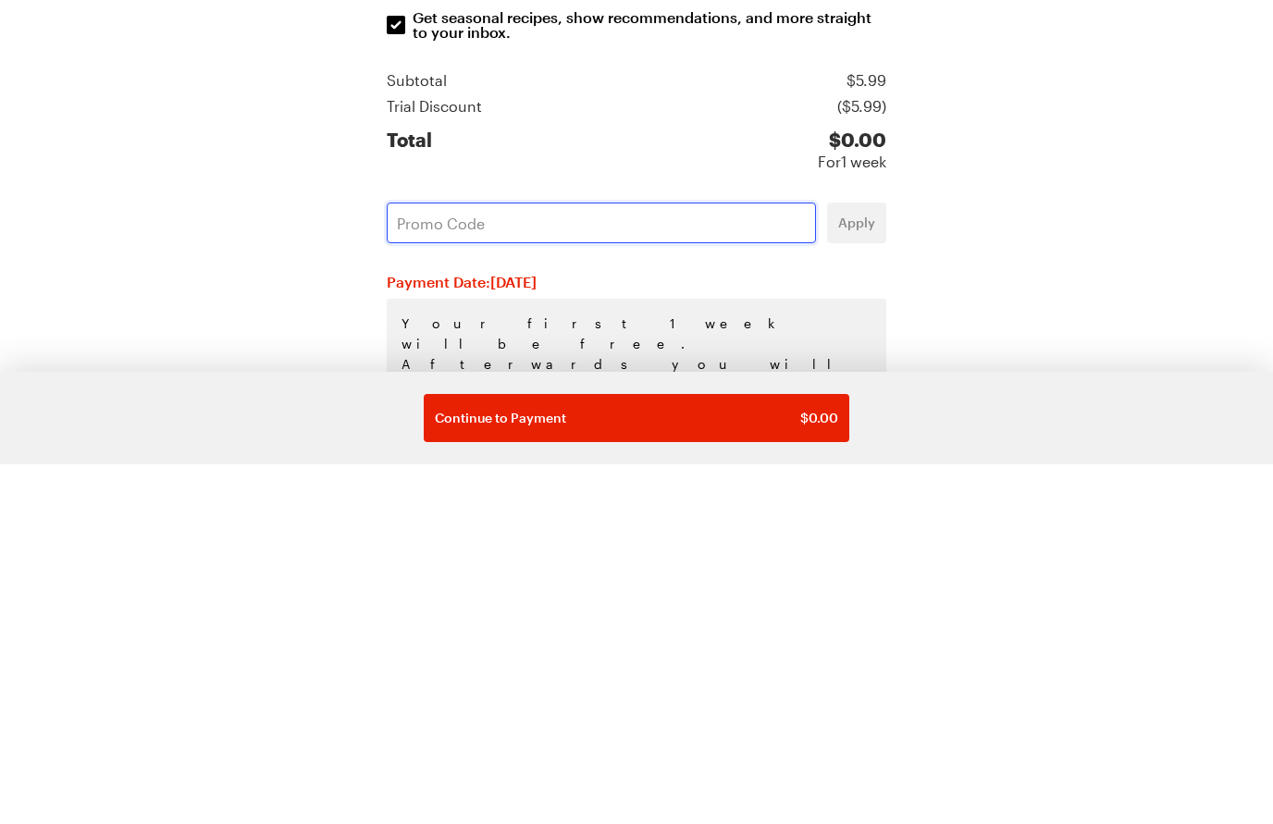
paste input "GPMNTFIX"
type input "GPMNTFIX"
click at [860, 574] on span "Apply" at bounding box center [856, 583] width 37 height 19
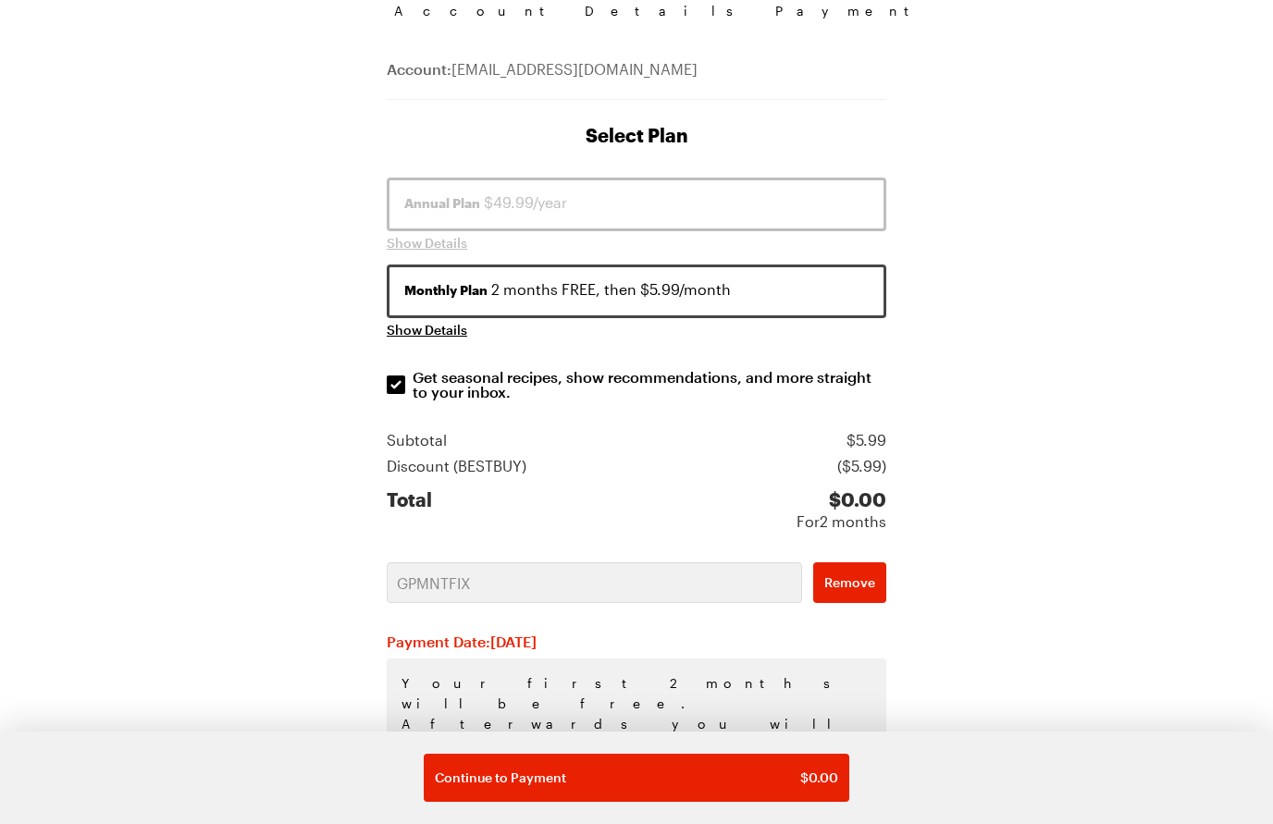
click at [472, 787] on span "Continue to Payment" at bounding box center [500, 778] width 131 height 19
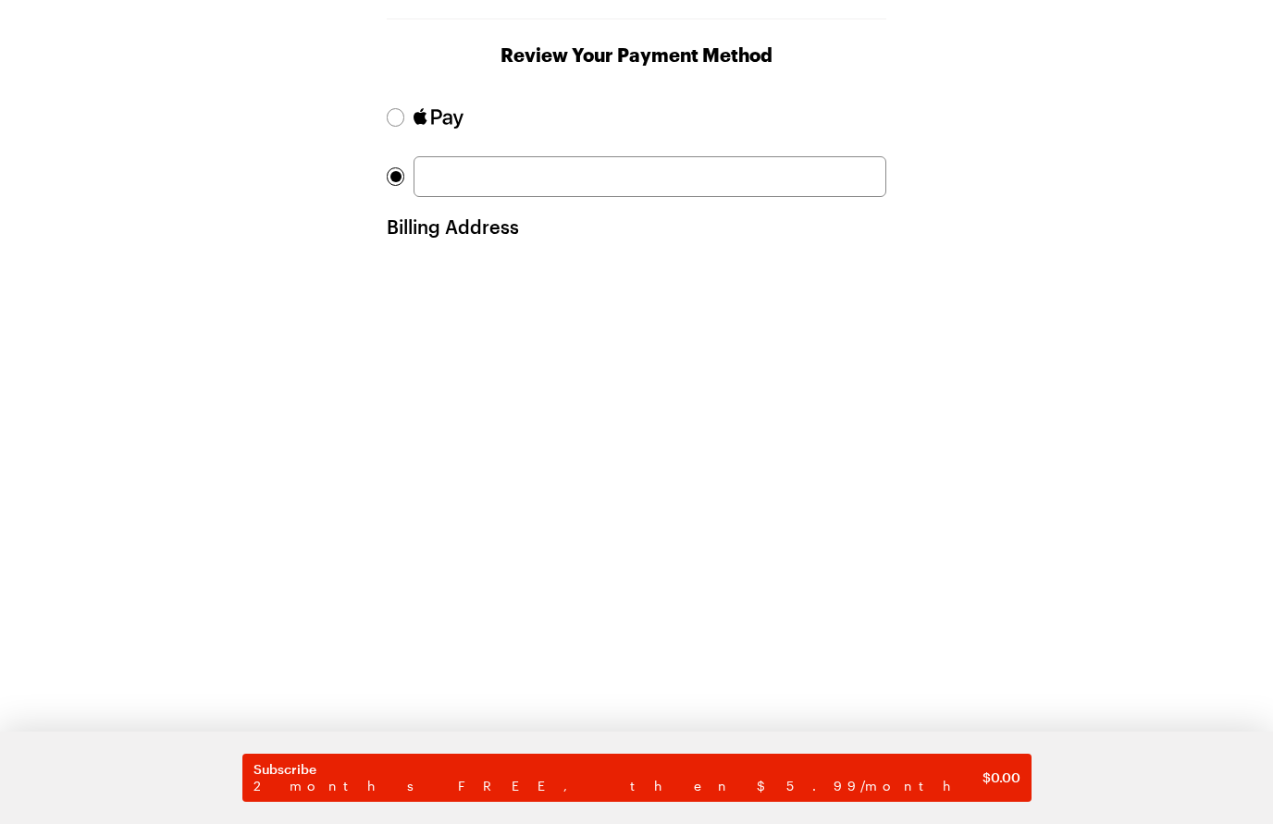
scroll to position [238, 0]
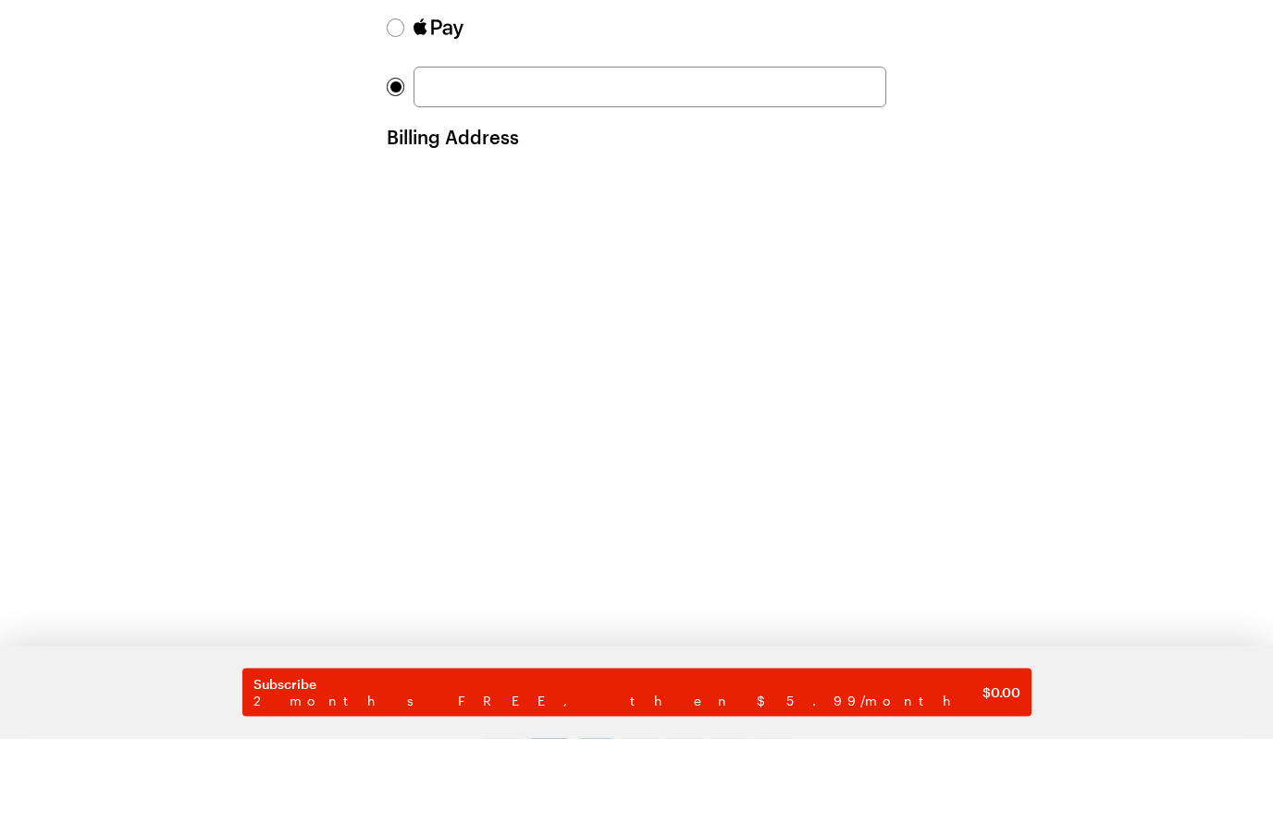
click at [1030, 306] on div "Account Details Payment Account: [EMAIL_ADDRESS][DOMAIN_NAME] Review Your Payme…" at bounding box center [636, 424] width 1184 height 1169
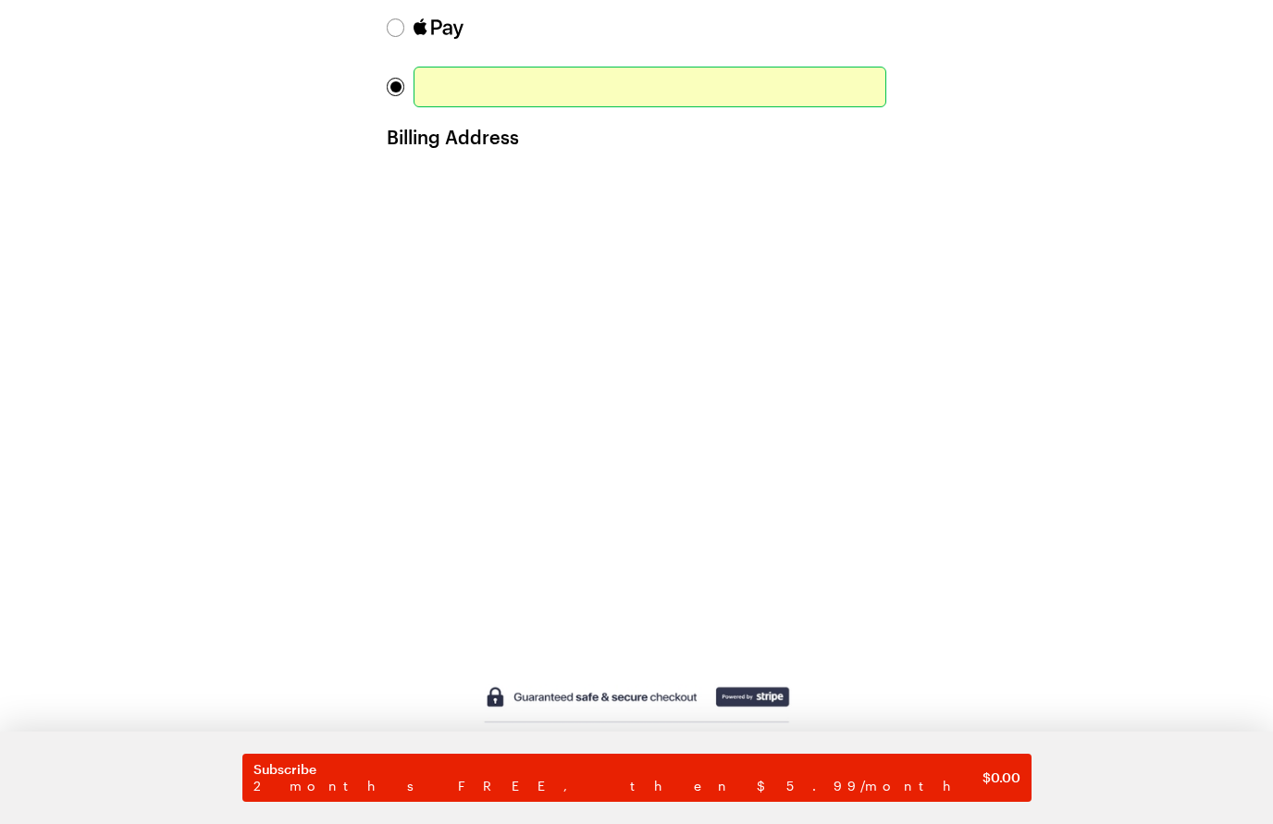
scroll to position [323, 0]
click at [848, 98] on div at bounding box center [649, 88] width 473 height 41
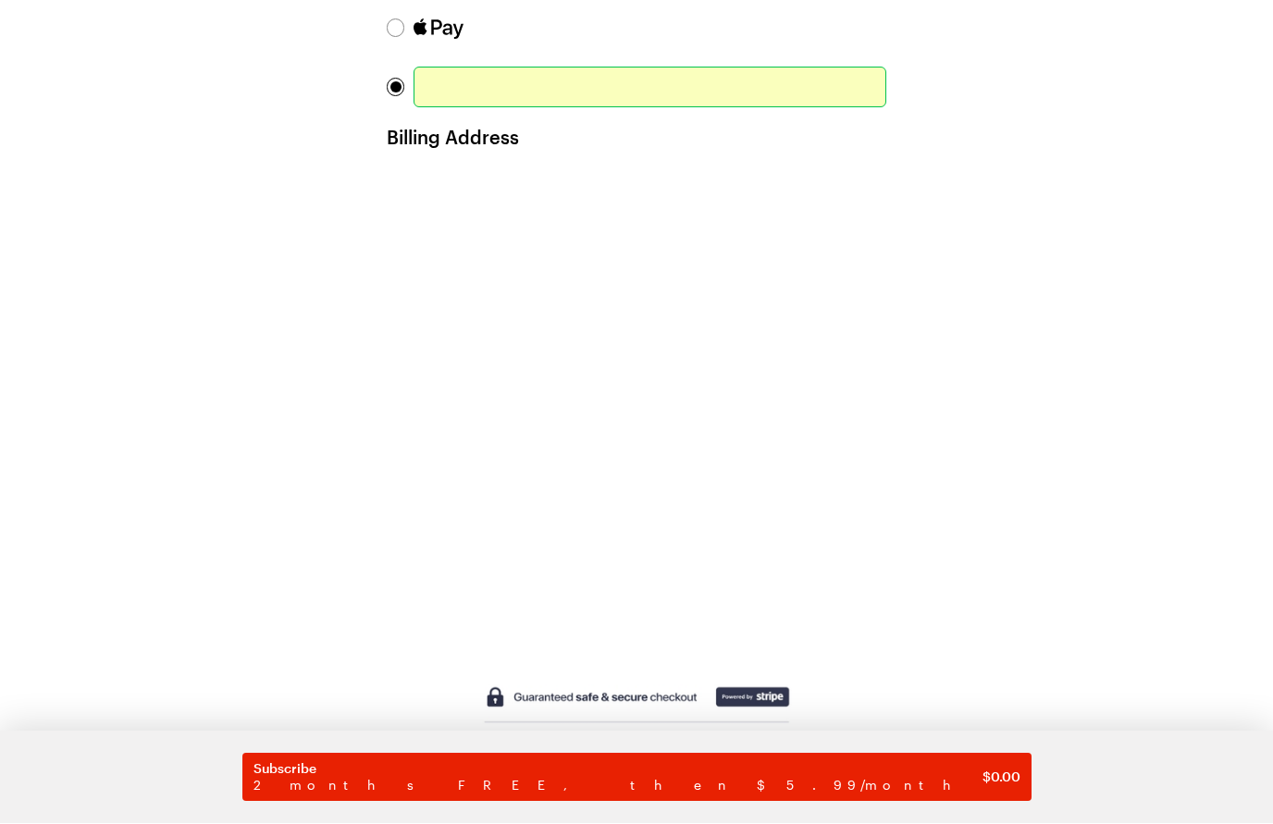
click at [685, 74] on div at bounding box center [649, 88] width 473 height 41
click at [756, 772] on span "Subscribe" at bounding box center [617, 769] width 729 height 17
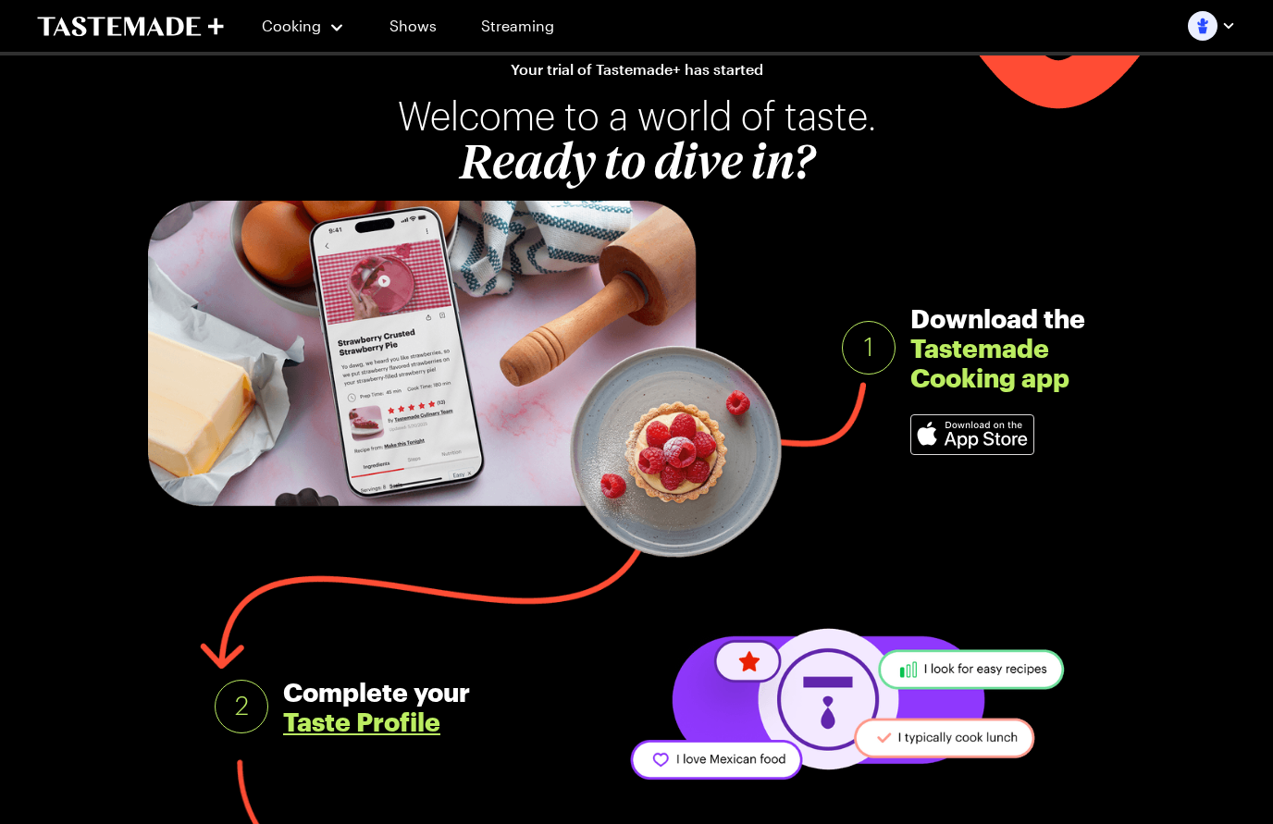
scroll to position [66, 0]
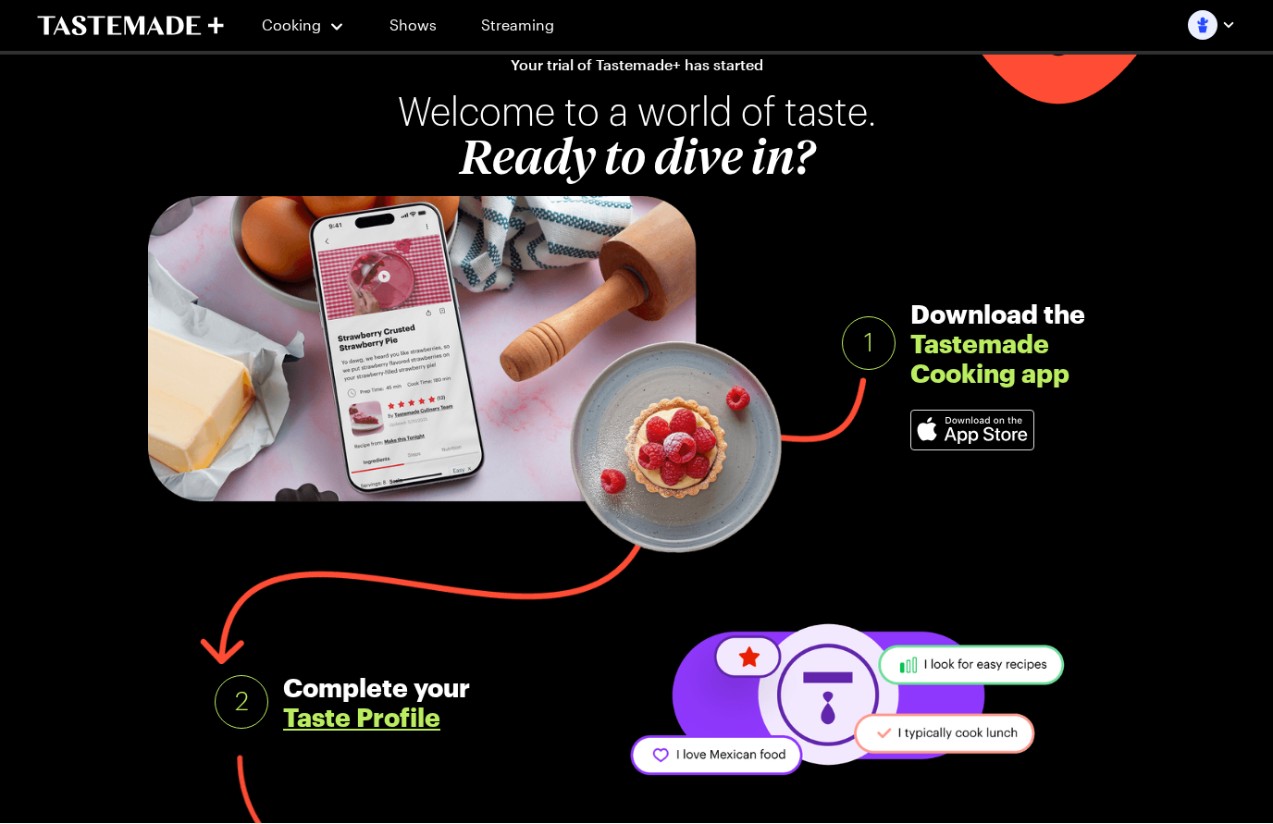
click at [992, 426] on img at bounding box center [972, 431] width 122 height 39
